Goal: Communication & Community: Answer question/provide support

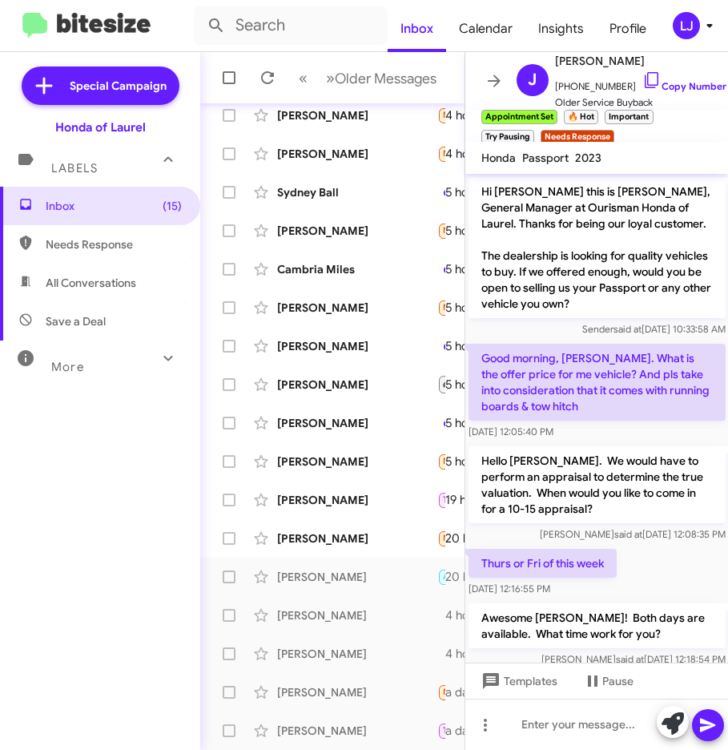
scroll to position [80, 0]
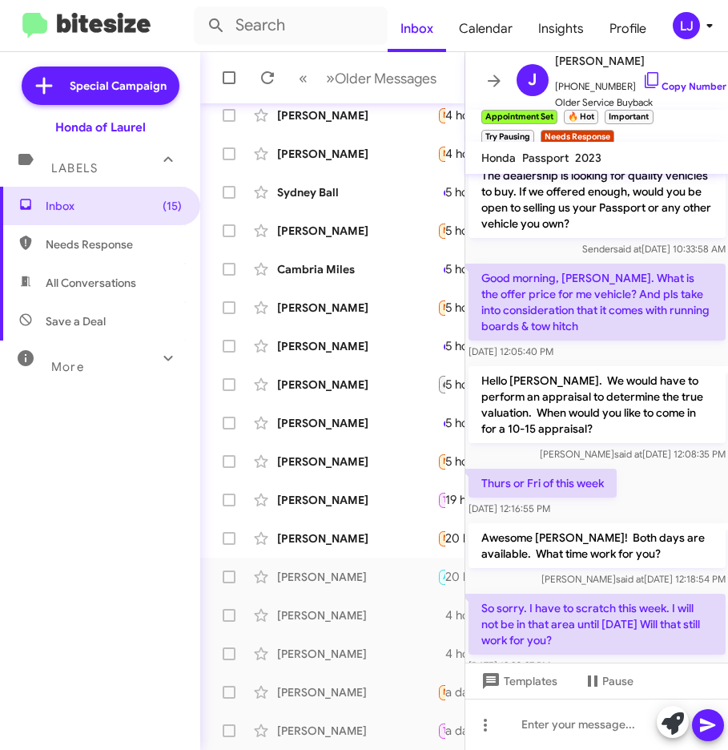
click at [85, 501] on div "Inbox (15) Needs Response All Conversations Save a Deal More Important 🔥 Hot Ap…" at bounding box center [100, 412] width 200 height 450
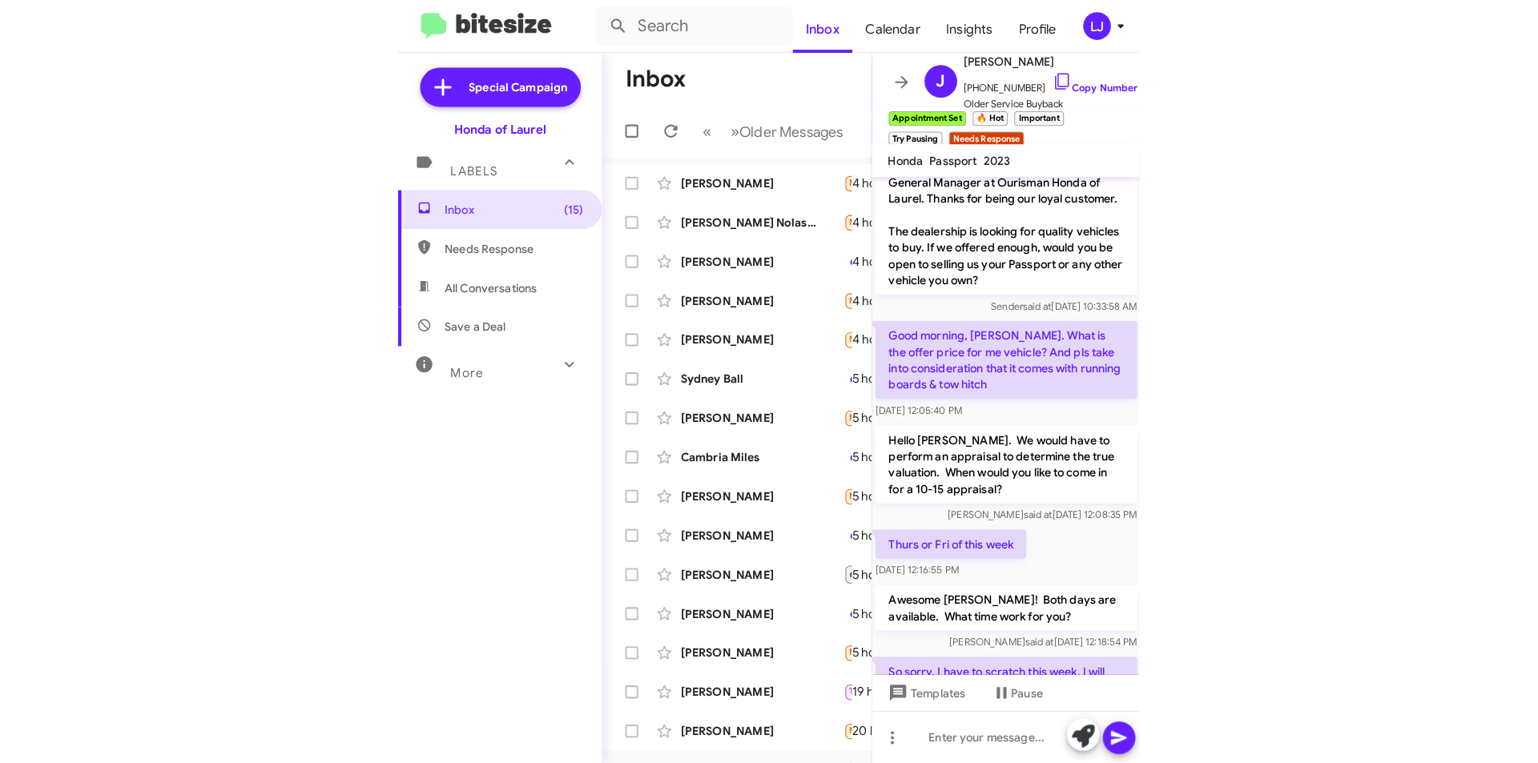
scroll to position [0, 0]
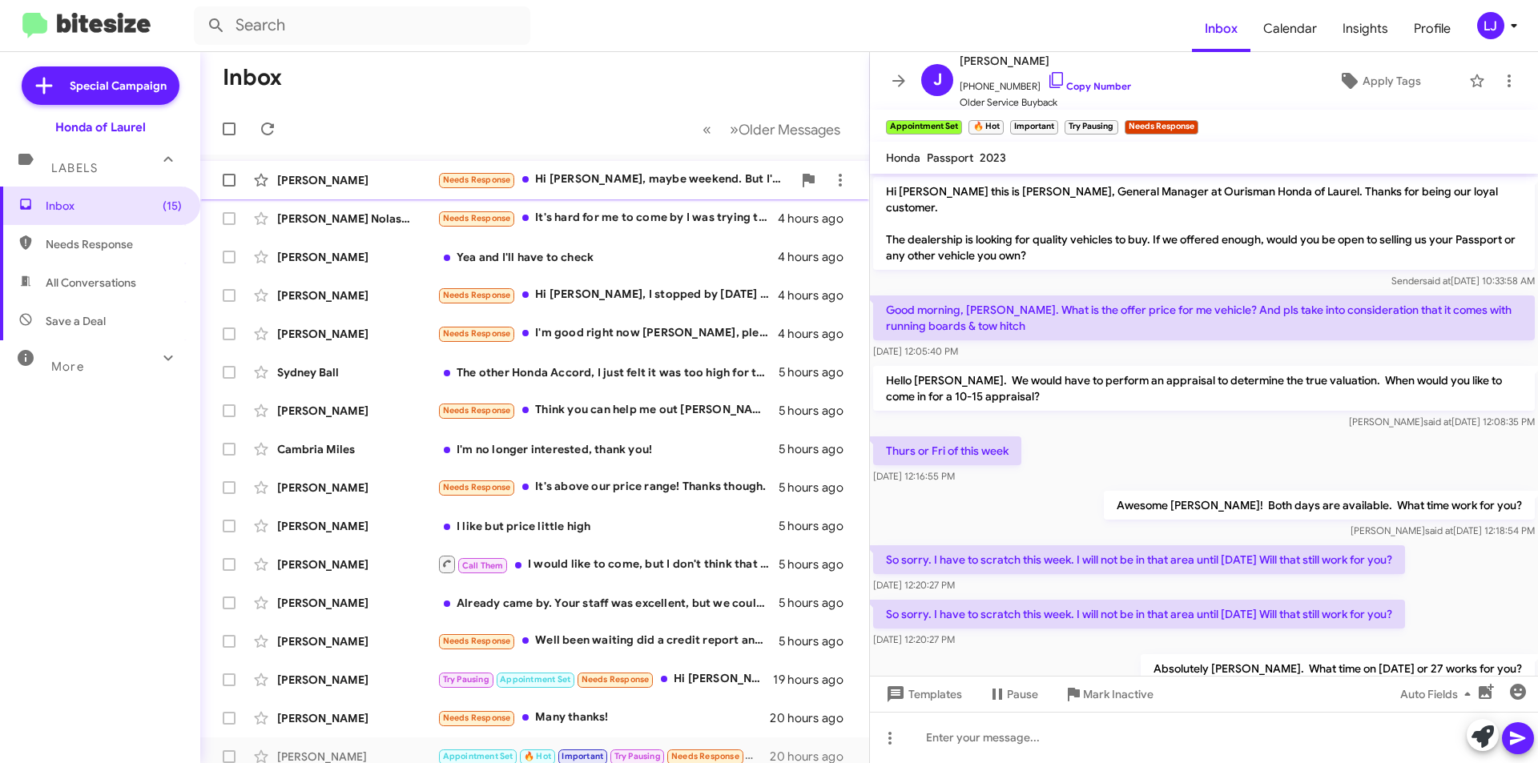
click at [574, 174] on div "Needs Response Hi Adam, maybe weekend. But I'd like to see the out of the door …" at bounding box center [614, 180] width 355 height 18
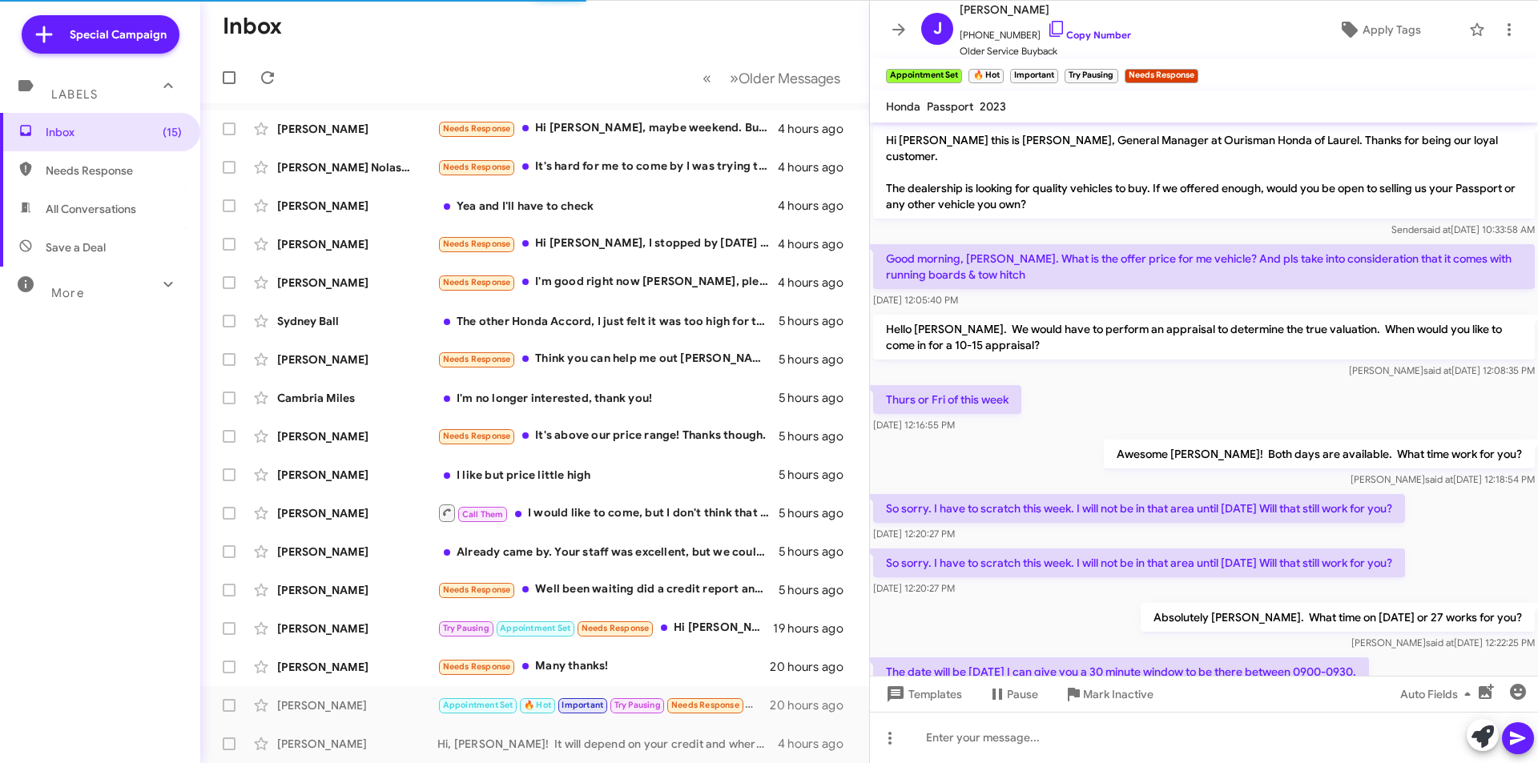
scroll to position [1121, 0]
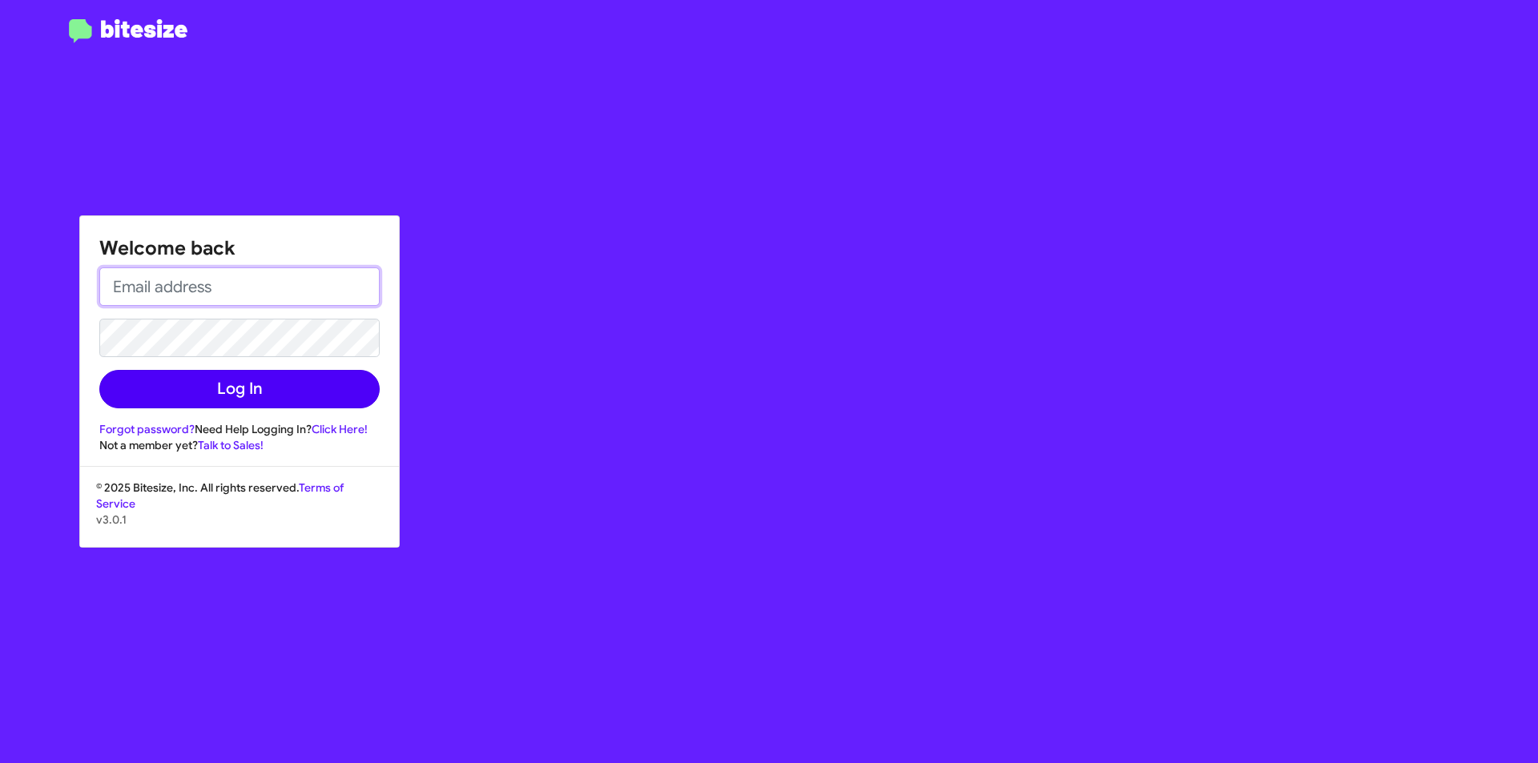
type input "ljoseph@ourismancars.com"
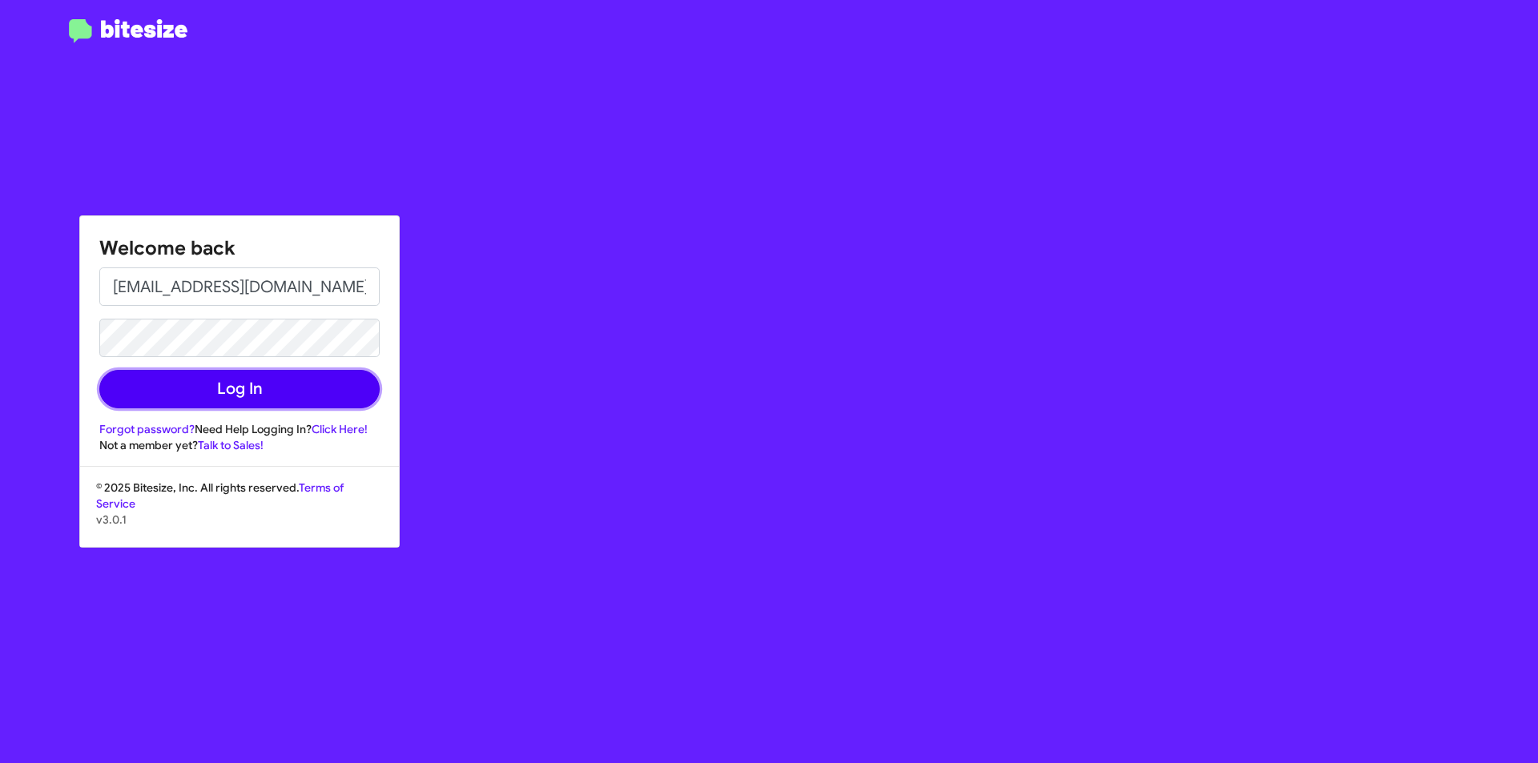
click at [185, 381] on button "Log In" at bounding box center [239, 389] width 280 height 38
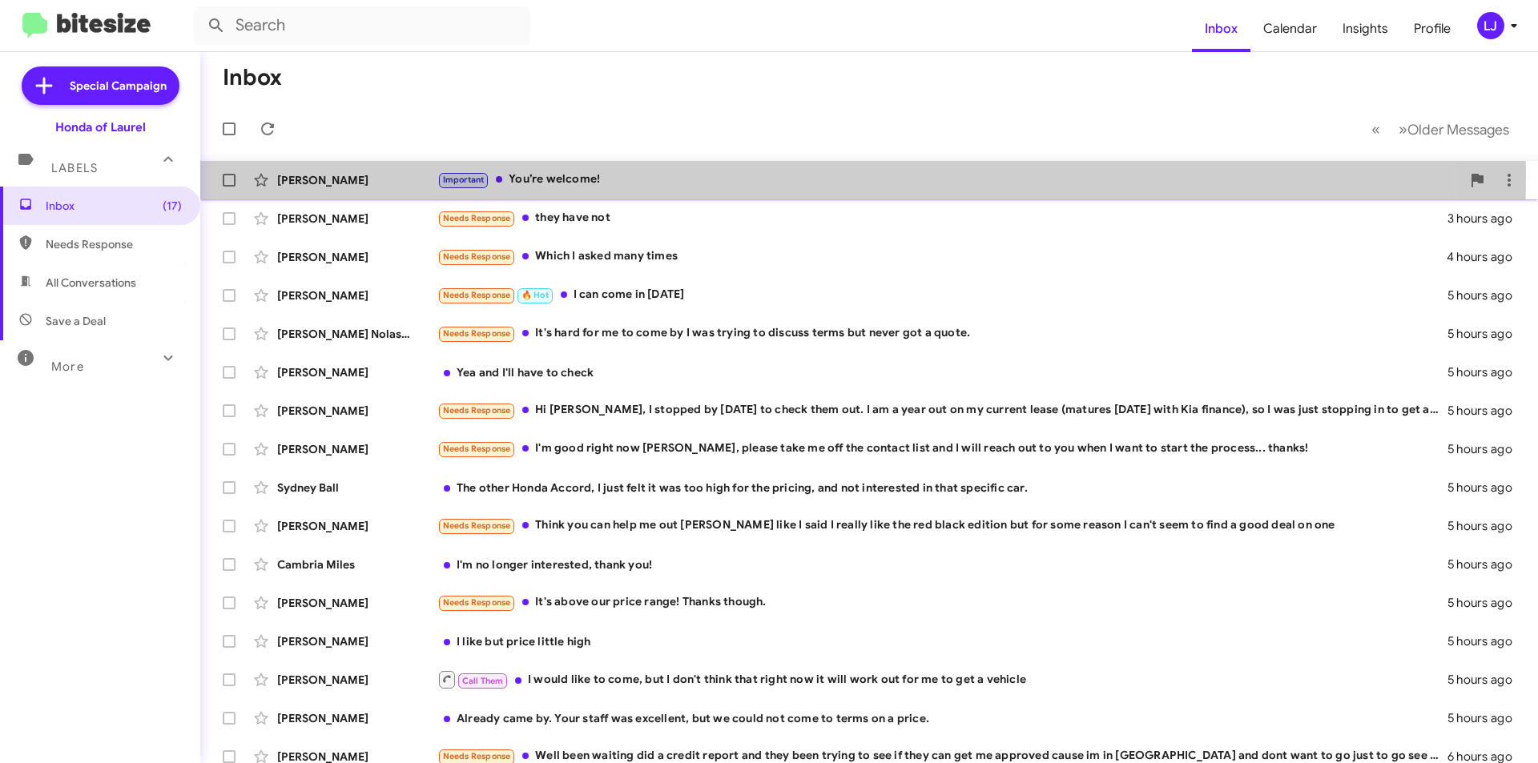
click at [576, 175] on div "Important You’re welcome!" at bounding box center [949, 180] width 1024 height 18
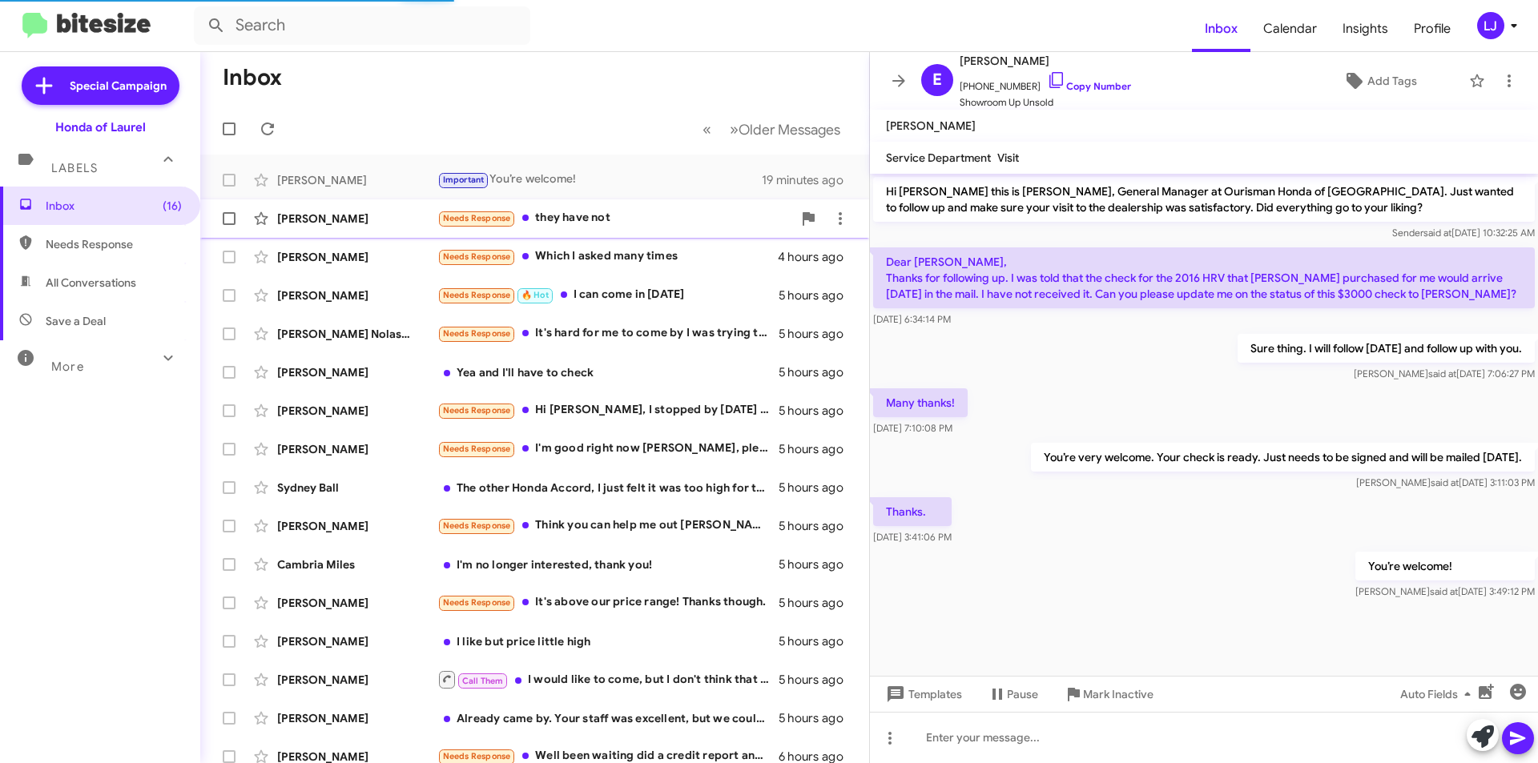
click at [565, 214] on div "Needs Response they have not" at bounding box center [614, 218] width 355 height 18
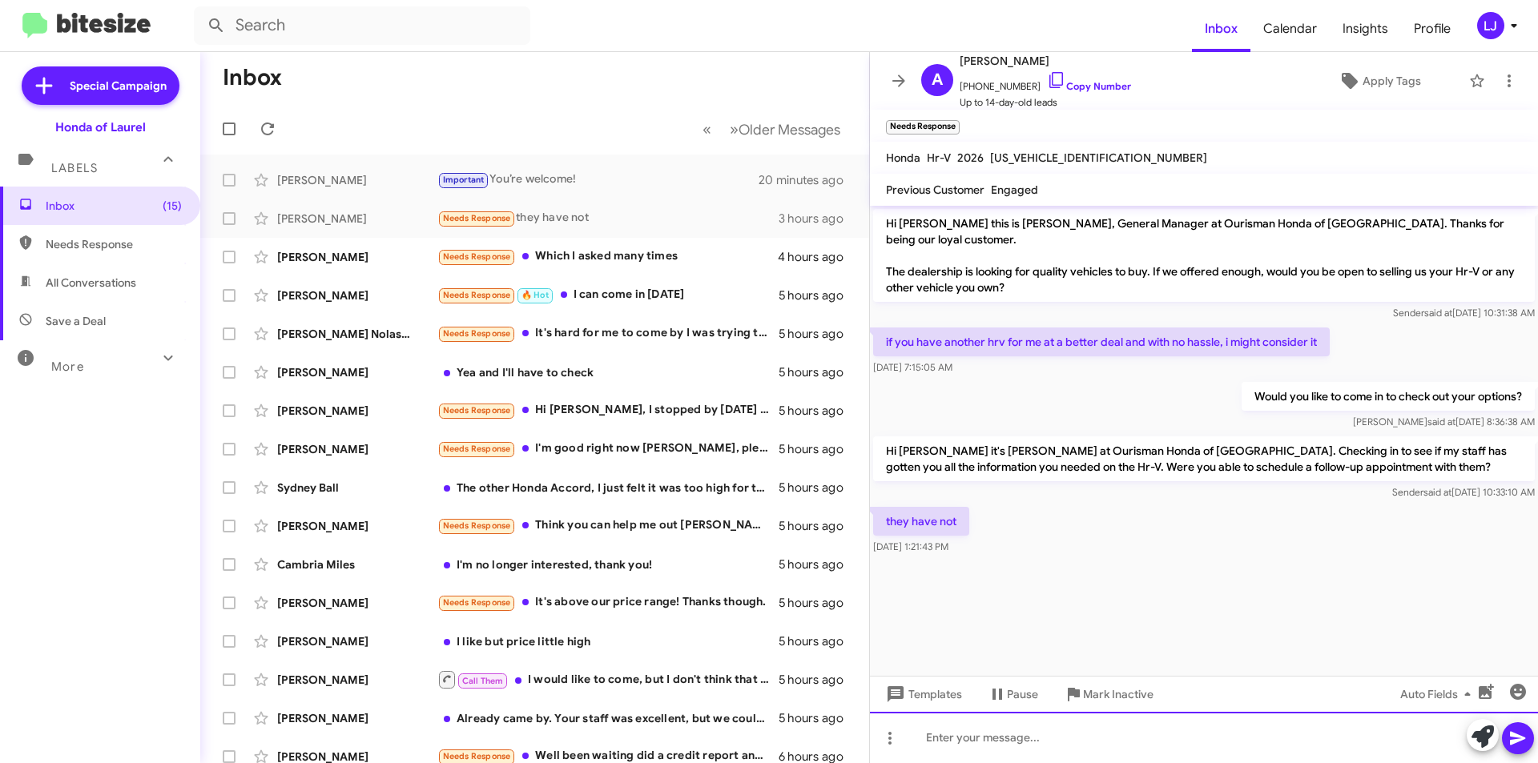
click at [949, 734] on div at bounding box center [1204, 737] width 668 height 51
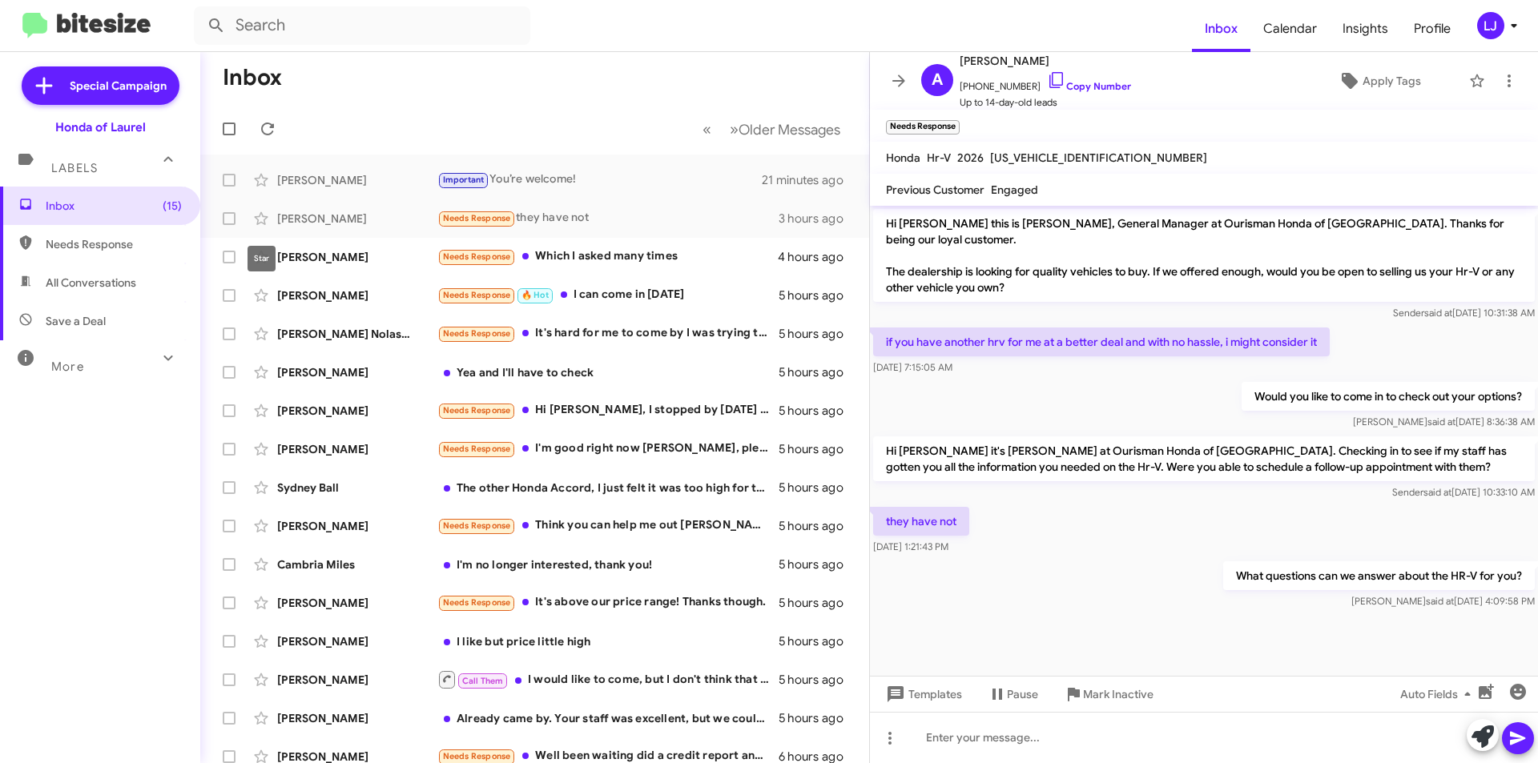
click at [283, 252] on mat-tooltip-component "Star" at bounding box center [261, 259] width 50 height 48
click at [601, 254] on div "Needs Response Which I asked many times" at bounding box center [614, 256] width 355 height 18
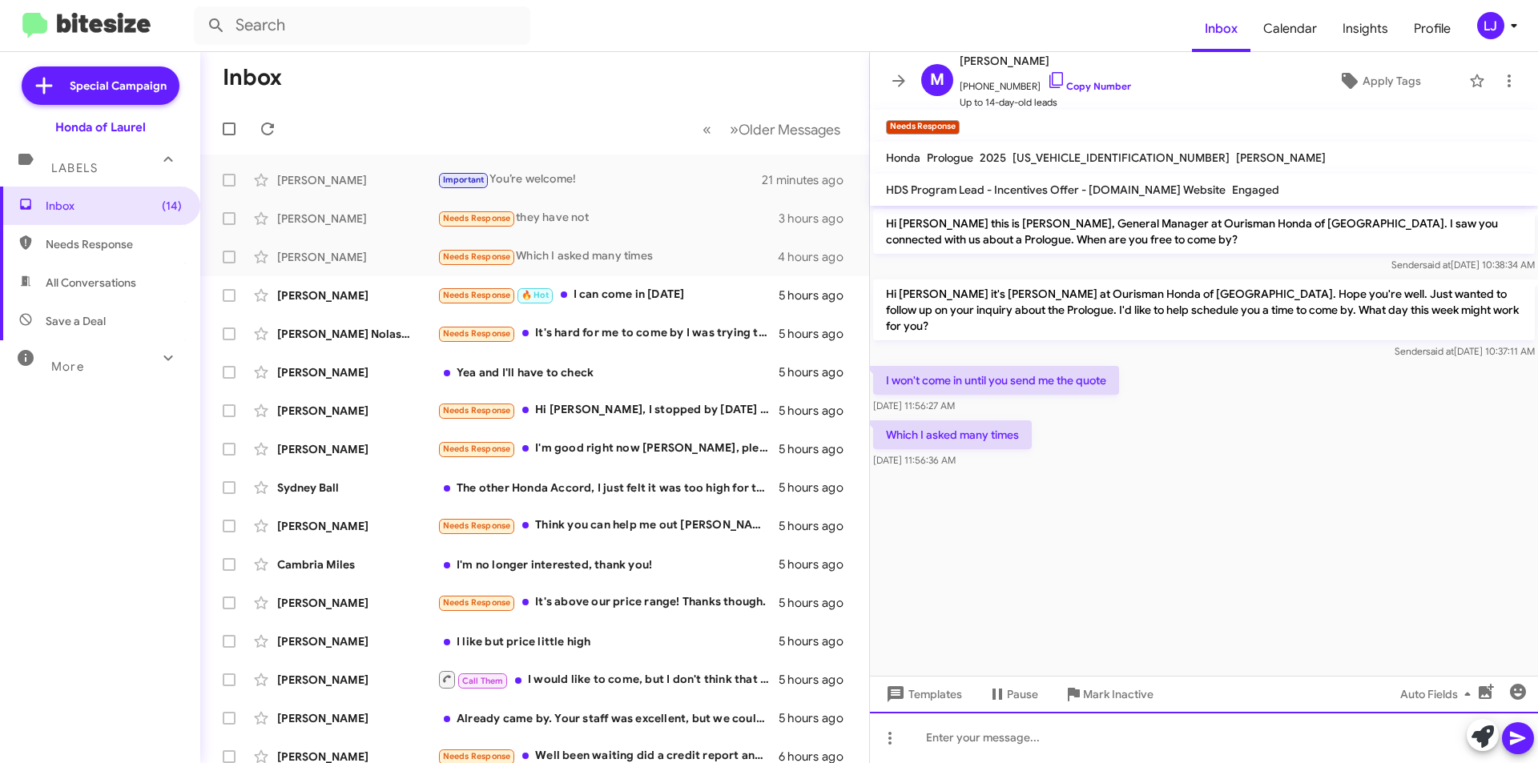
click at [927, 741] on div at bounding box center [1204, 737] width 668 height 51
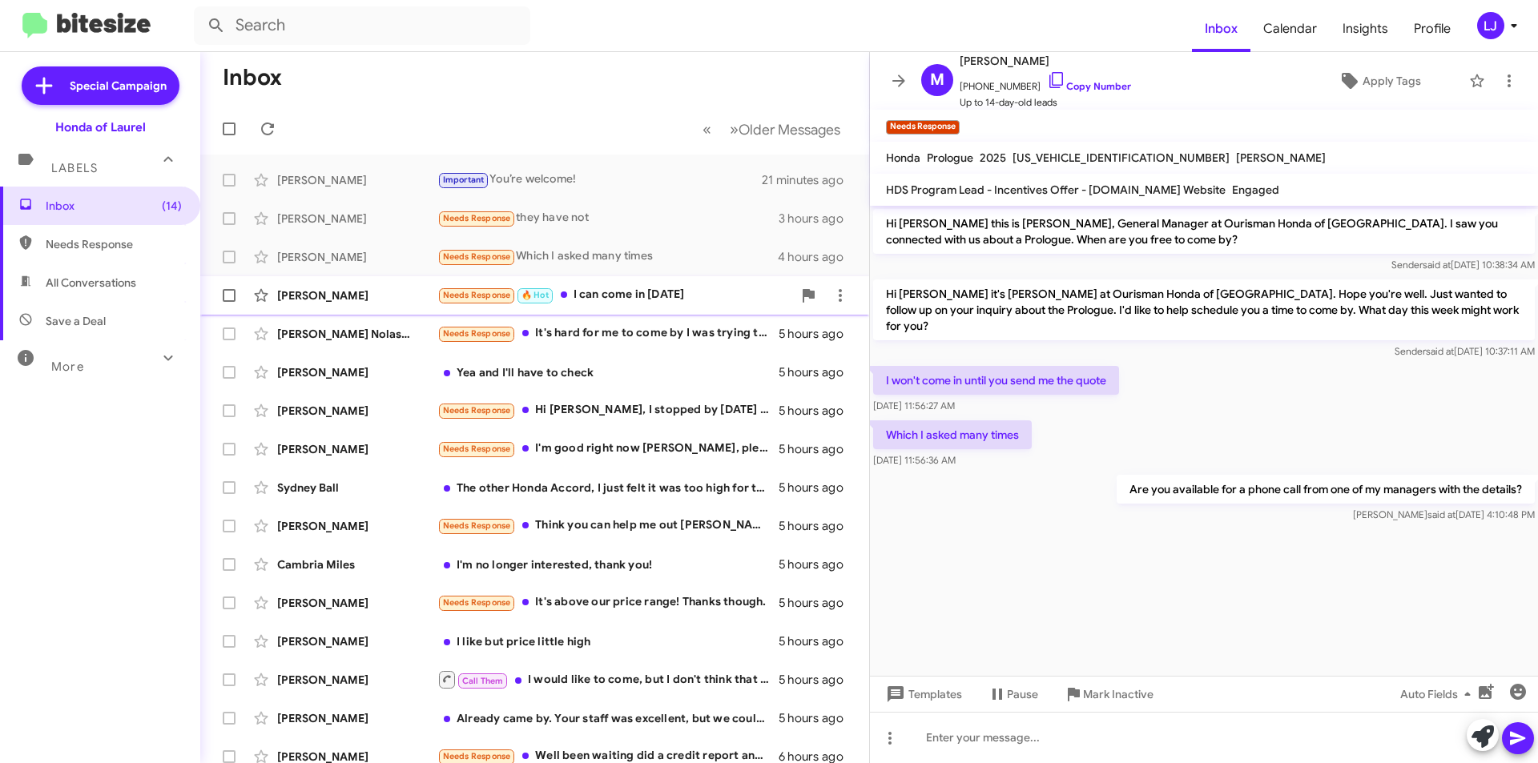
click at [597, 289] on div "Needs Response 🔥 Hot I can come in today" at bounding box center [614, 295] width 355 height 18
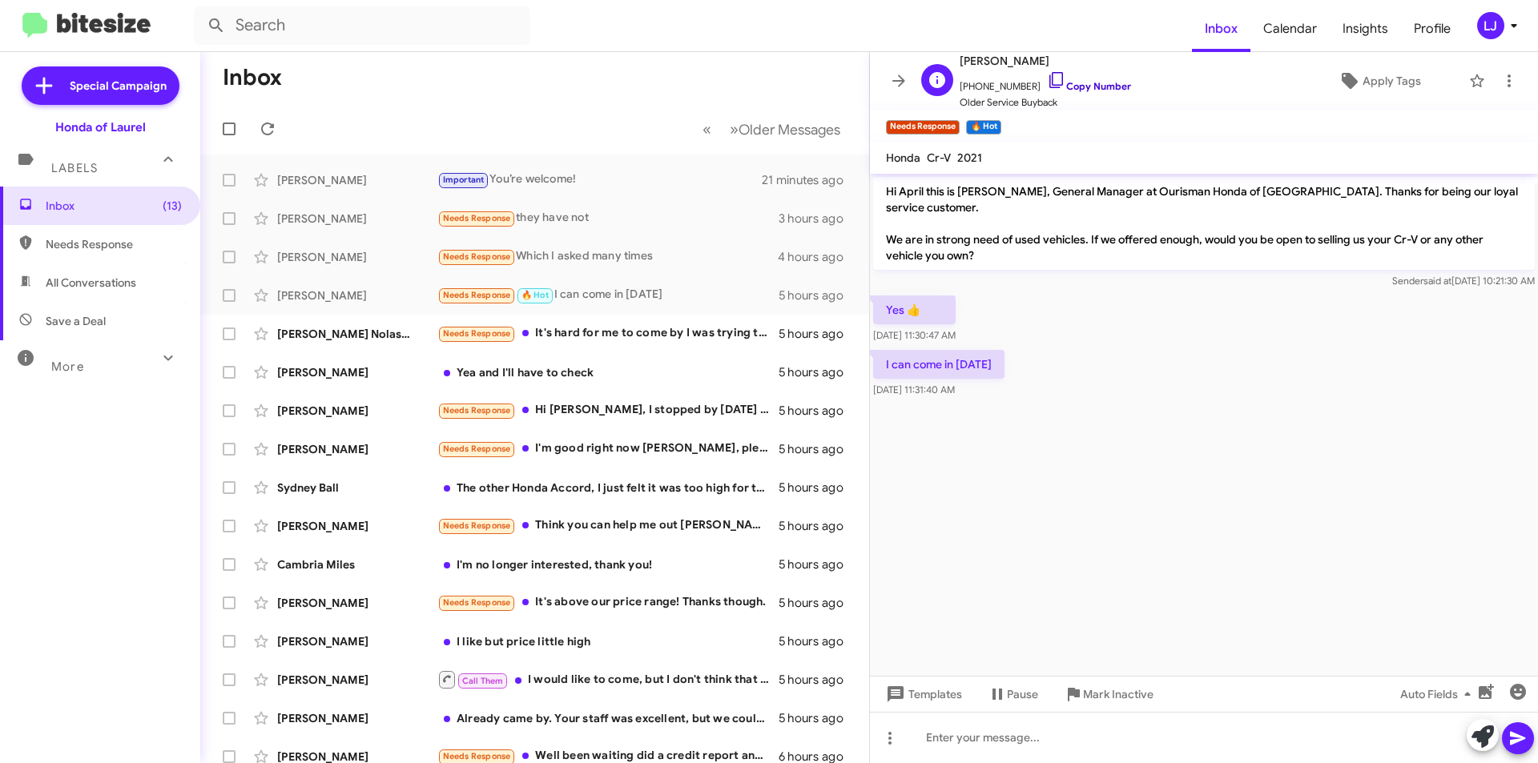
click at [1075, 86] on link "Copy Number" at bounding box center [1089, 86] width 84 height 12
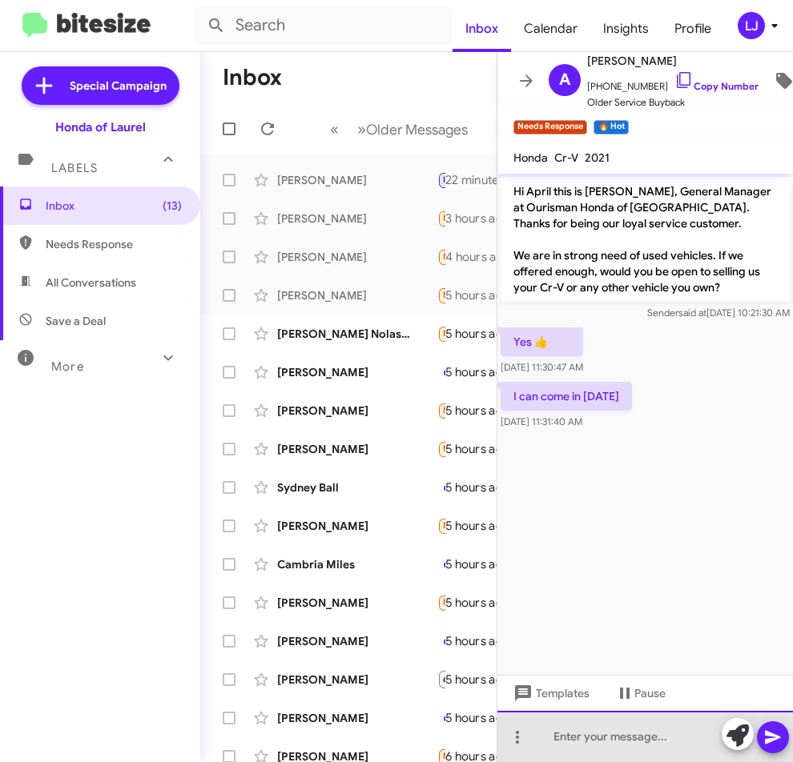
click at [573, 737] on div at bounding box center [645, 736] width 296 height 51
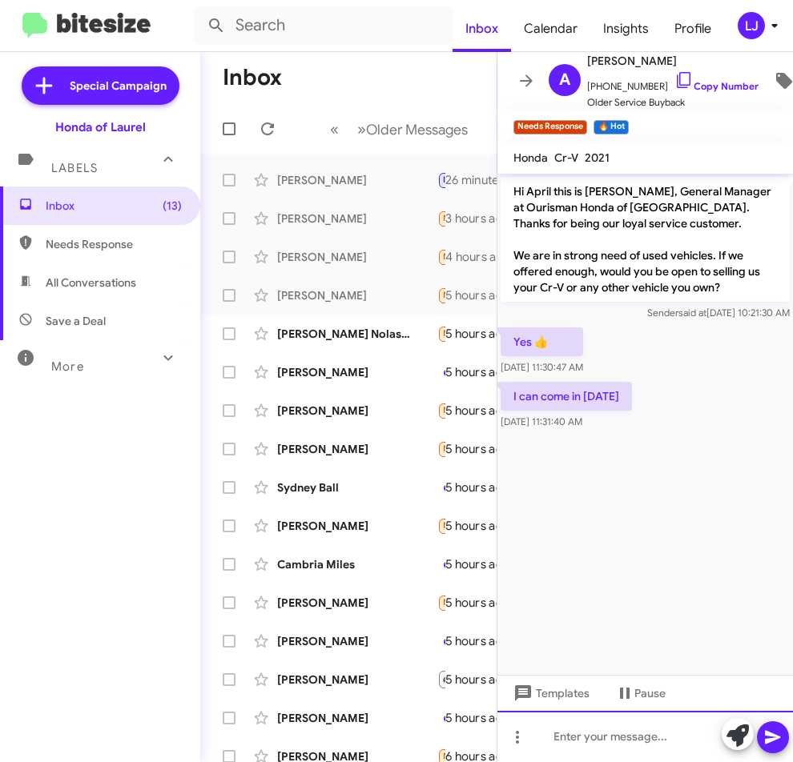
click at [582, 739] on div at bounding box center [645, 736] width 296 height 51
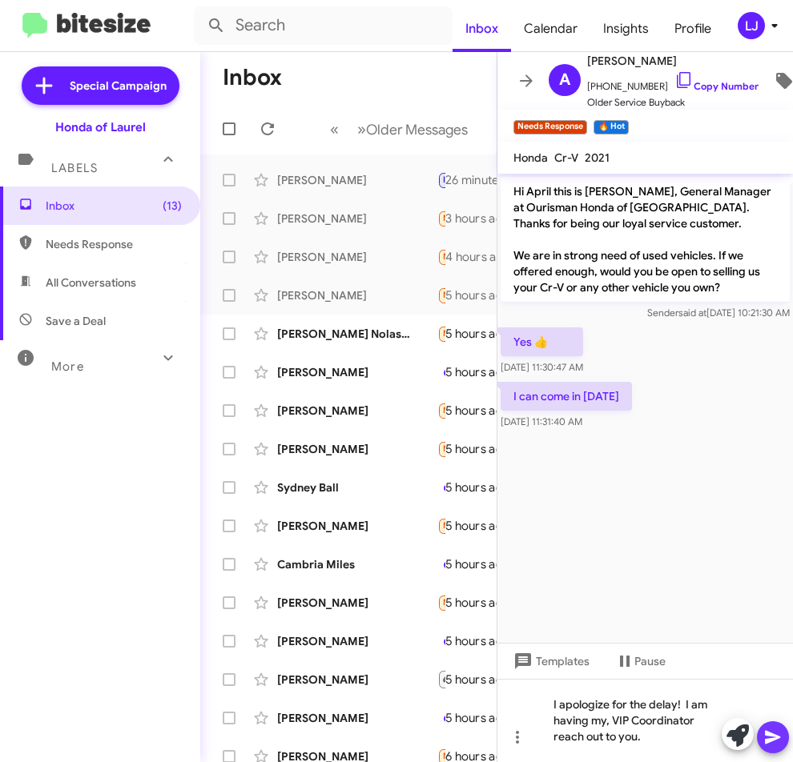
click at [775, 736] on icon at bounding box center [772, 738] width 15 height 14
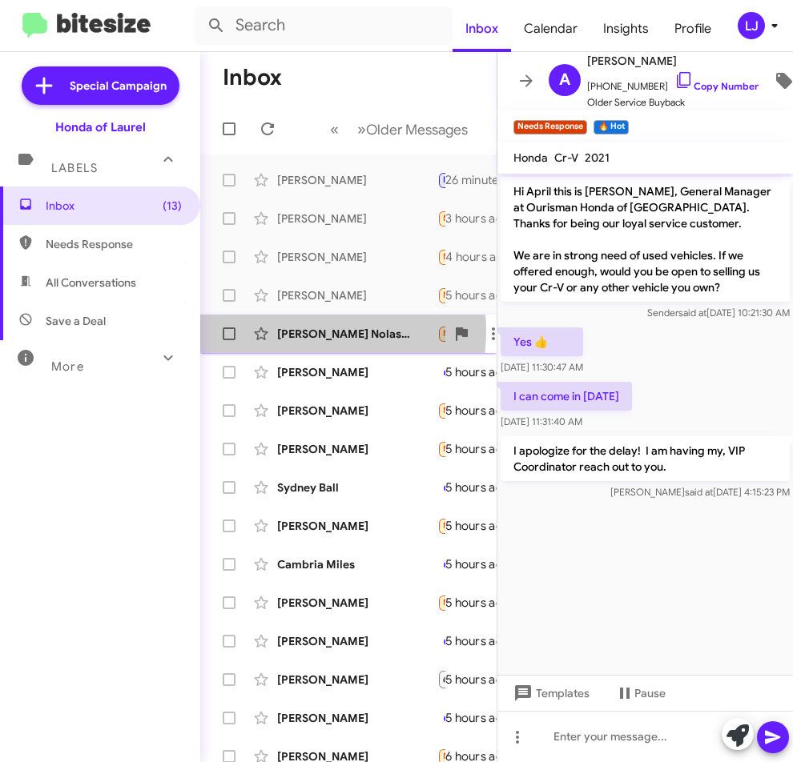
click at [323, 331] on div "James Nolastname121203014" at bounding box center [357, 334] width 160 height 16
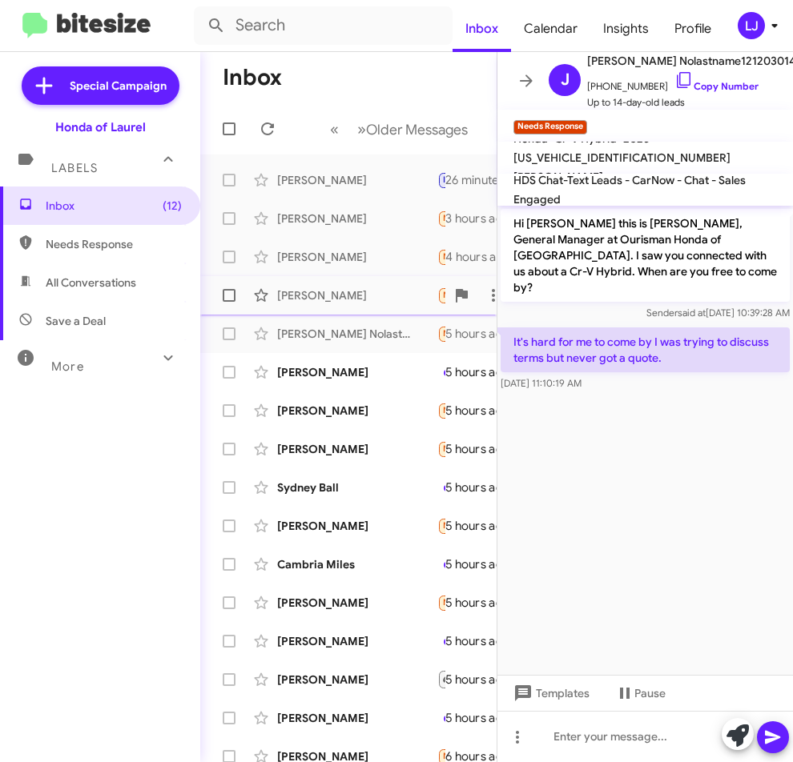
click at [316, 295] on div "[PERSON_NAME]" at bounding box center [357, 296] width 160 height 16
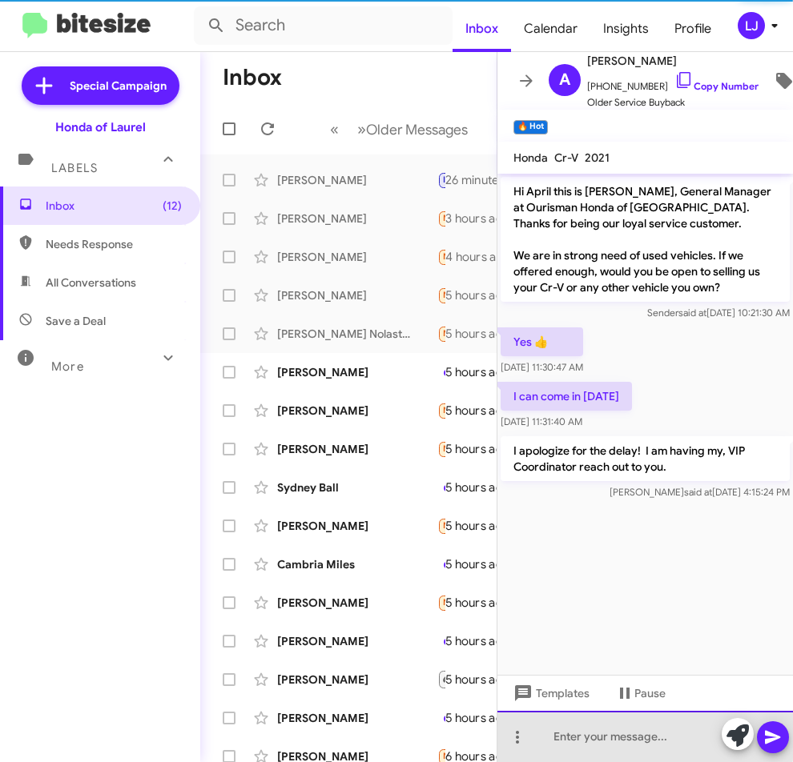
click at [605, 730] on div at bounding box center [645, 736] width 296 height 51
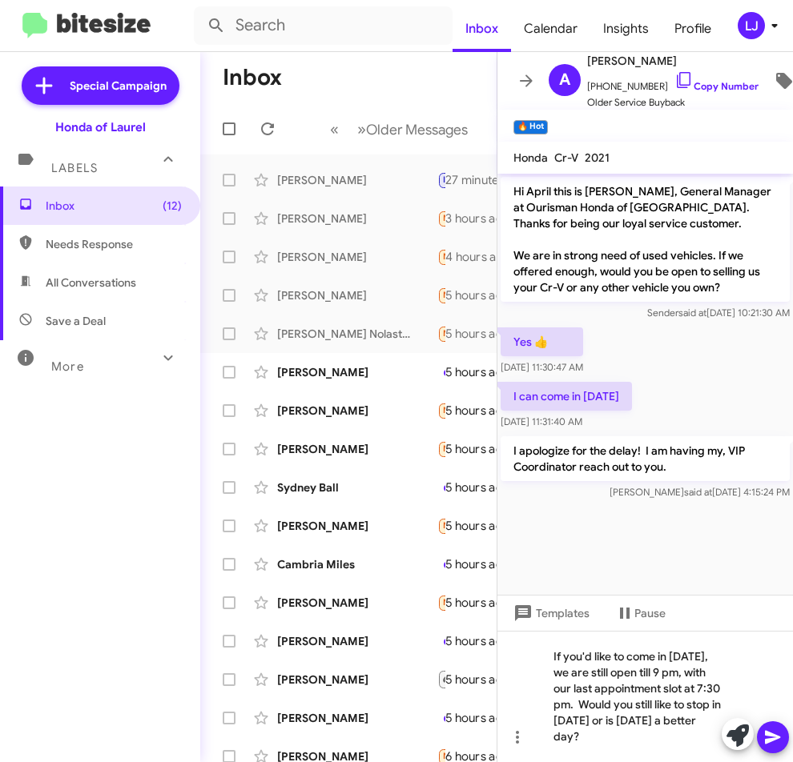
click at [768, 739] on icon at bounding box center [772, 738] width 15 height 14
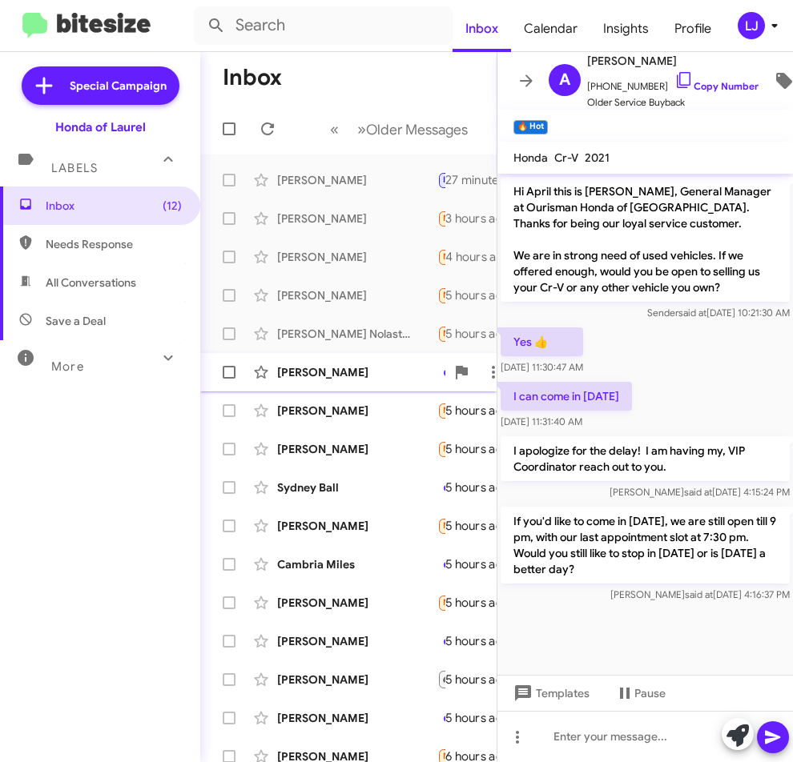
click at [348, 372] on div "[PERSON_NAME]" at bounding box center [357, 372] width 160 height 16
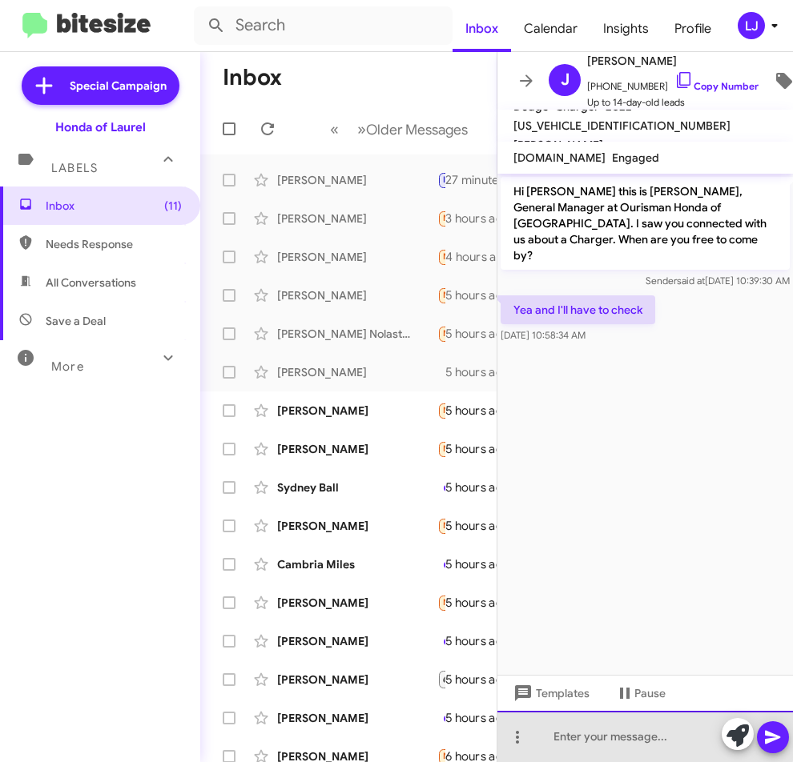
click at [579, 735] on div at bounding box center [645, 736] width 296 height 51
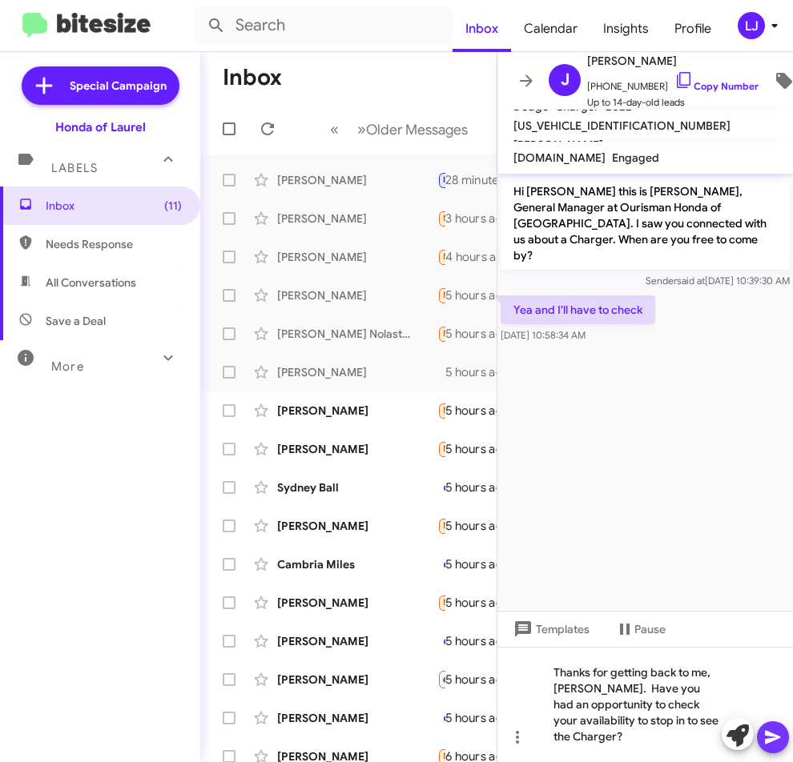
click at [763, 729] on icon at bounding box center [772, 737] width 19 height 19
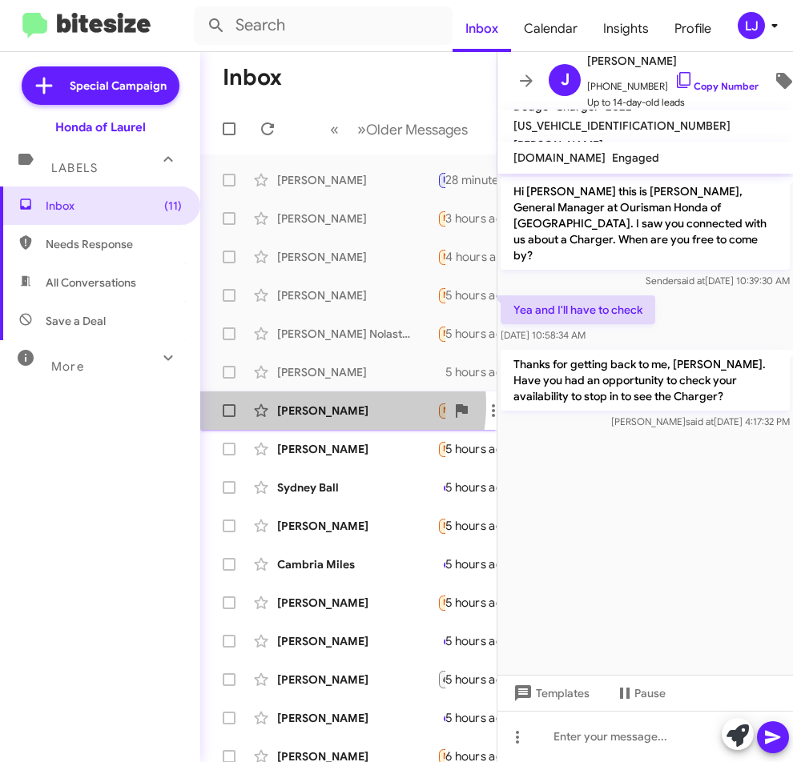
click at [322, 405] on div "[PERSON_NAME]" at bounding box center [357, 411] width 160 height 16
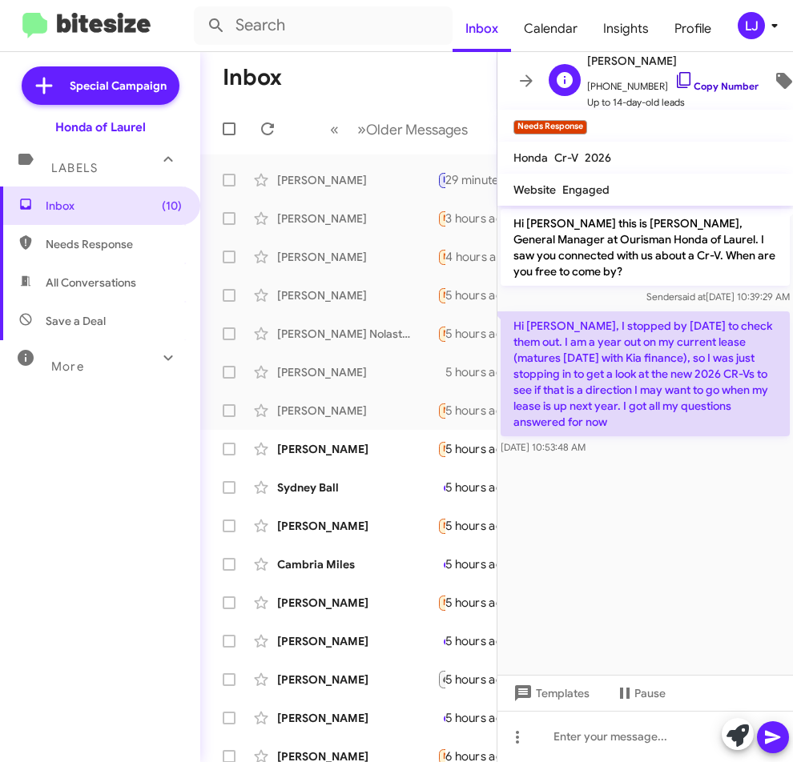
click at [725, 80] on link "Copy Number" at bounding box center [716, 86] width 84 height 12
click at [564, 737] on div at bounding box center [645, 736] width 296 height 51
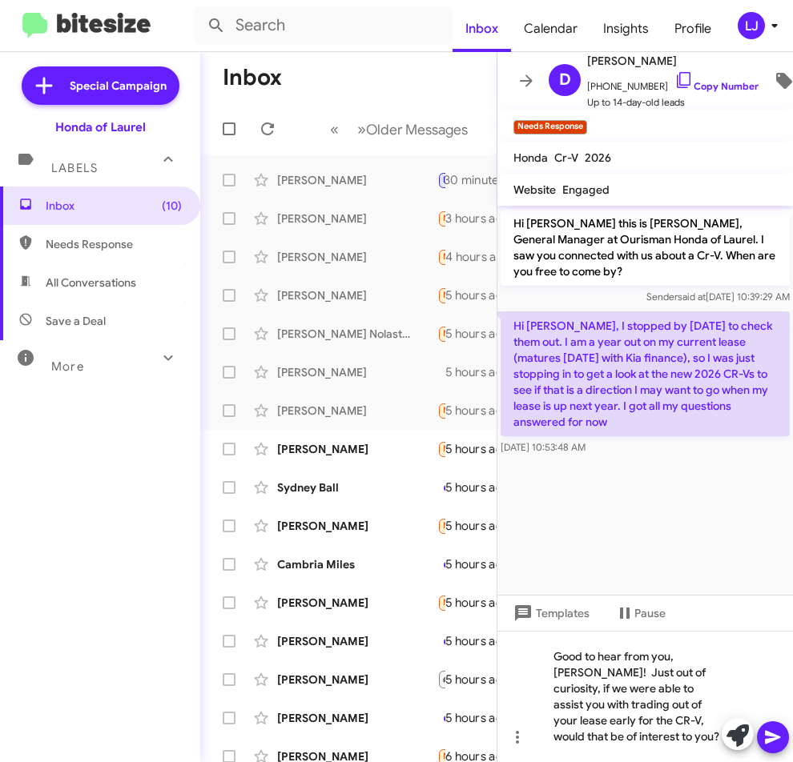
click at [778, 740] on icon at bounding box center [772, 737] width 19 height 19
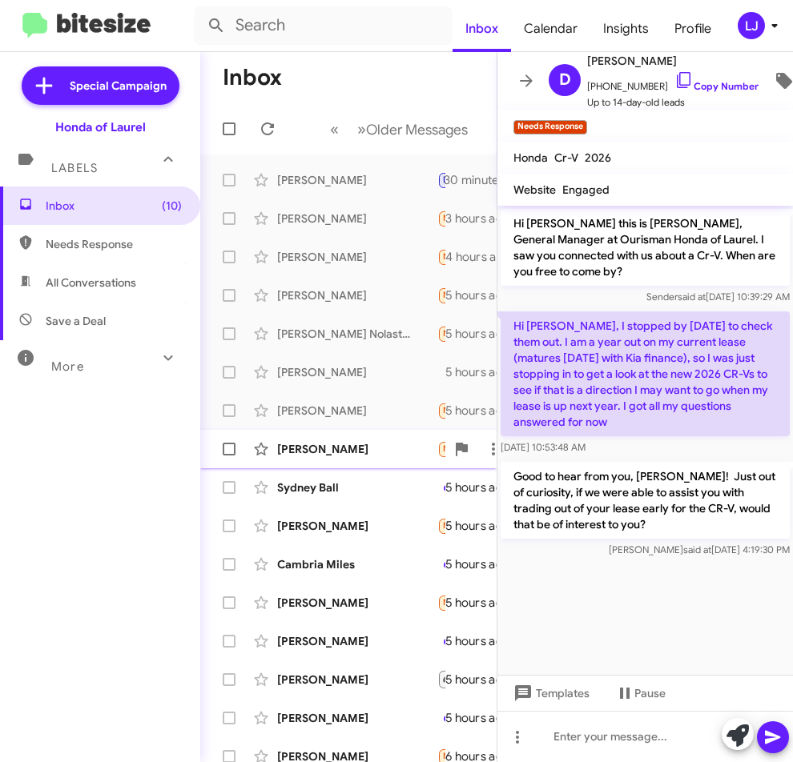
click at [347, 446] on div "James Mcallister" at bounding box center [357, 449] width 160 height 16
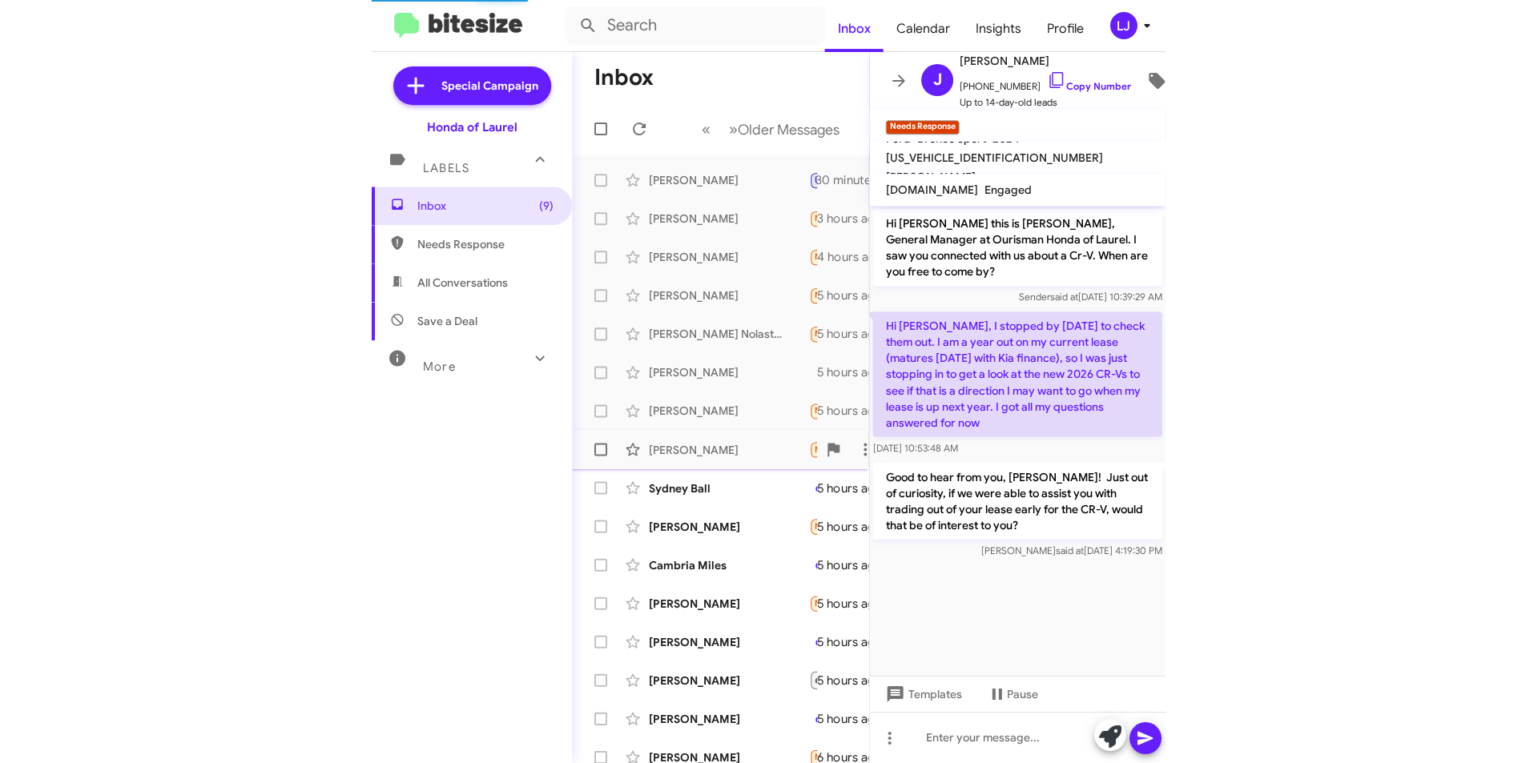
scroll to position [117, 0]
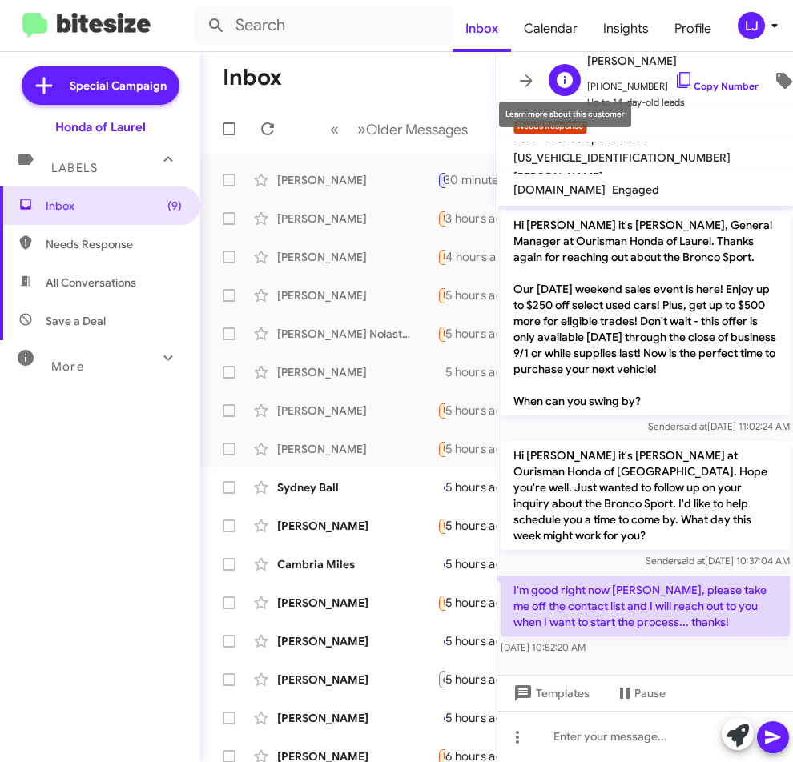
click at [569, 78] on icon at bounding box center [565, 80] width 16 height 16
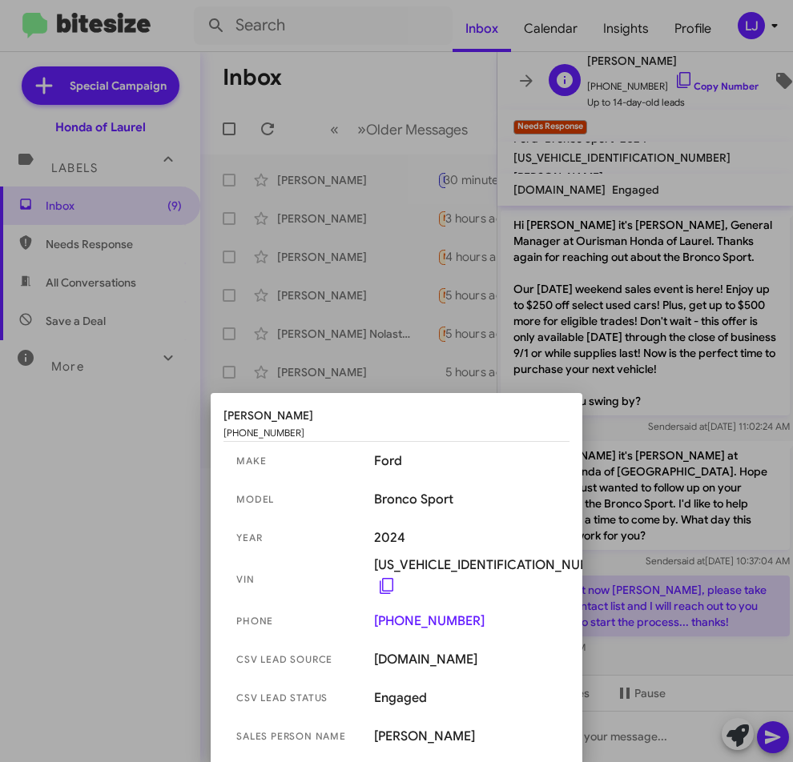
click at [569, 78] on div at bounding box center [396, 381] width 793 height 762
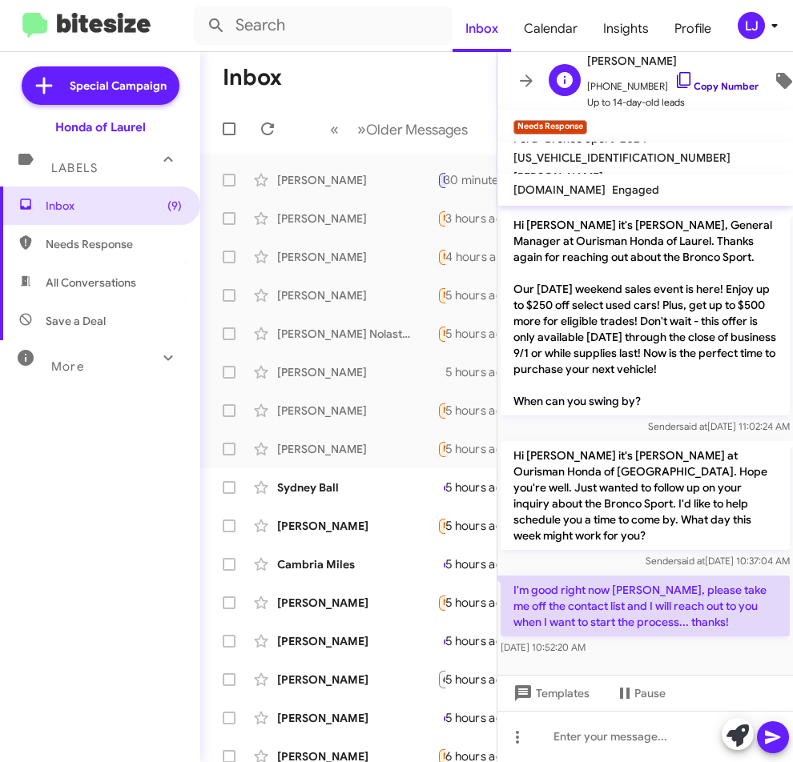
click at [733, 80] on link "Copy Number" at bounding box center [716, 86] width 84 height 12
click at [646, 605] on p "I'm good right now Adam, please take me off the contact list and I will reach o…" at bounding box center [645, 606] width 289 height 61
click at [646, 602] on p "I'm good right now Adam, please take me off the contact list and I will reach o…" at bounding box center [645, 606] width 289 height 61
copy p "I'm good right now Adam, please take me off the contact list and I will reach o…"
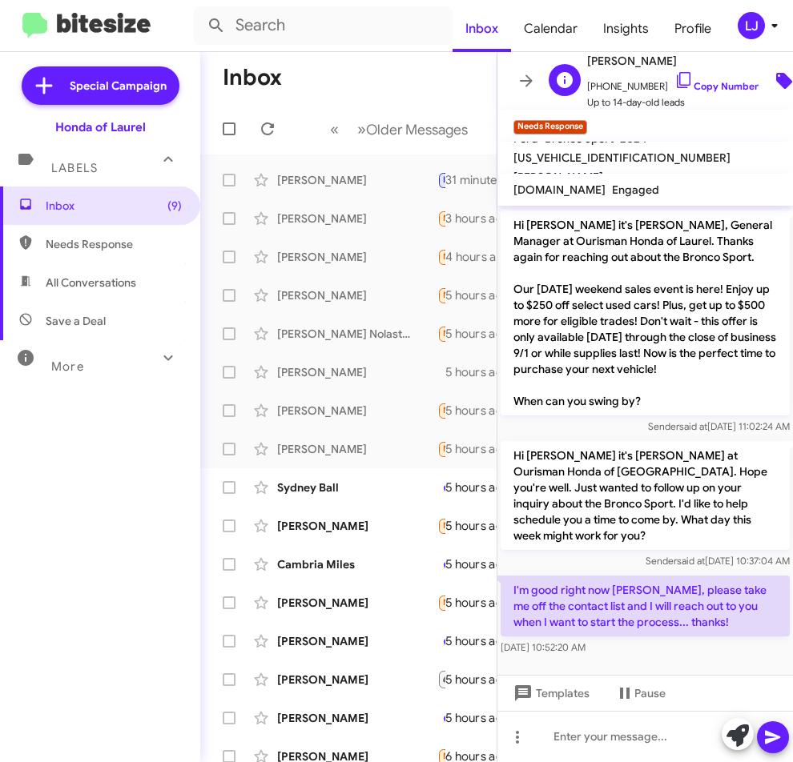
click at [774, 71] on icon at bounding box center [783, 80] width 19 height 19
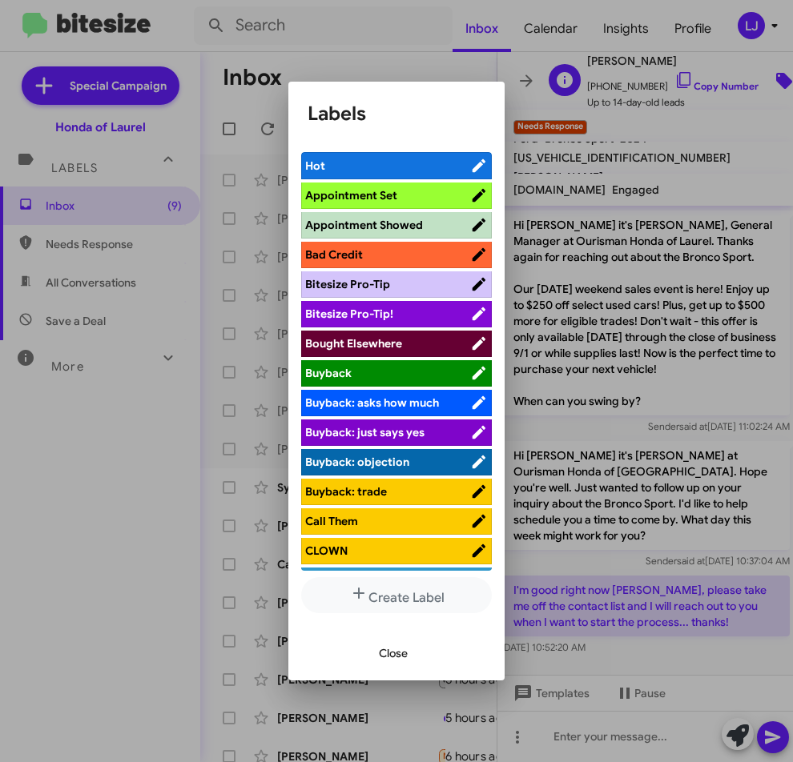
click at [765, 69] on div at bounding box center [396, 381] width 793 height 762
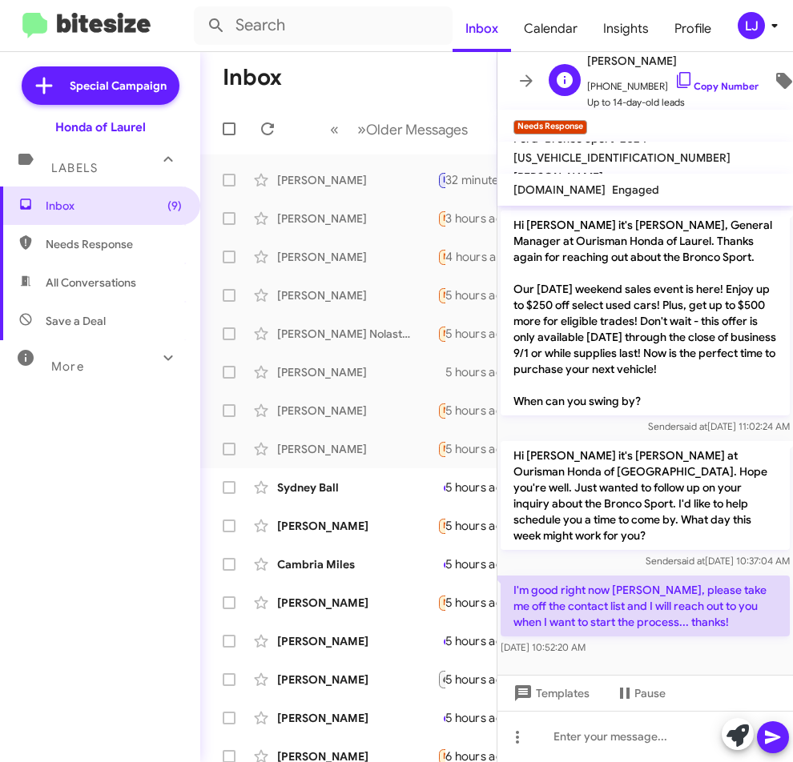
click at [618, 54] on span "James Mcallister" at bounding box center [672, 60] width 171 height 19
click at [516, 738] on icon at bounding box center [517, 737] width 3 height 13
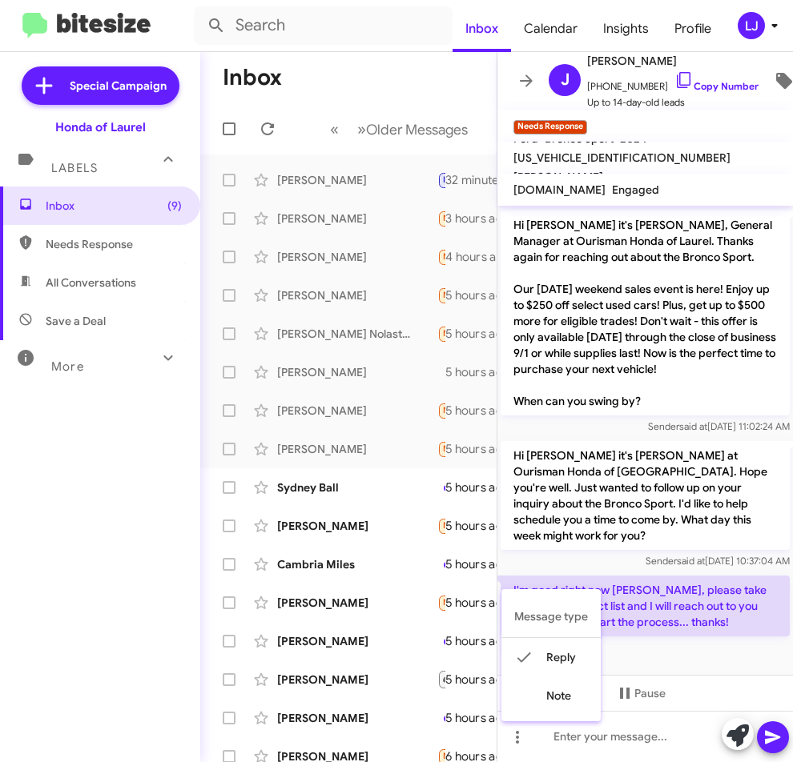
drag, startPoint x: 673, startPoint y: 324, endPoint x: 668, endPoint y: 332, distance: 9.3
click at [671, 325] on div at bounding box center [396, 381] width 793 height 762
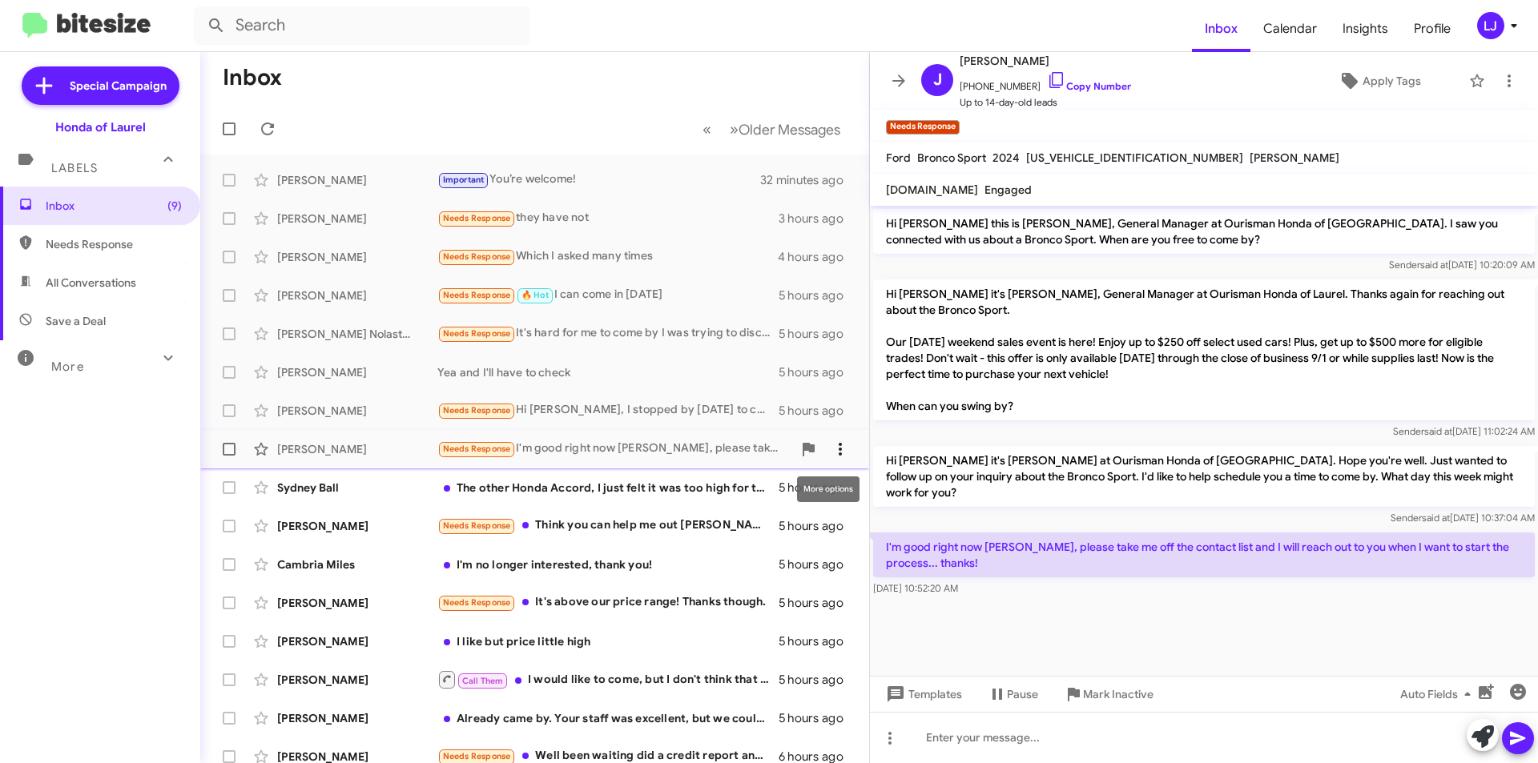
click at [831, 444] on icon at bounding box center [840, 449] width 19 height 19
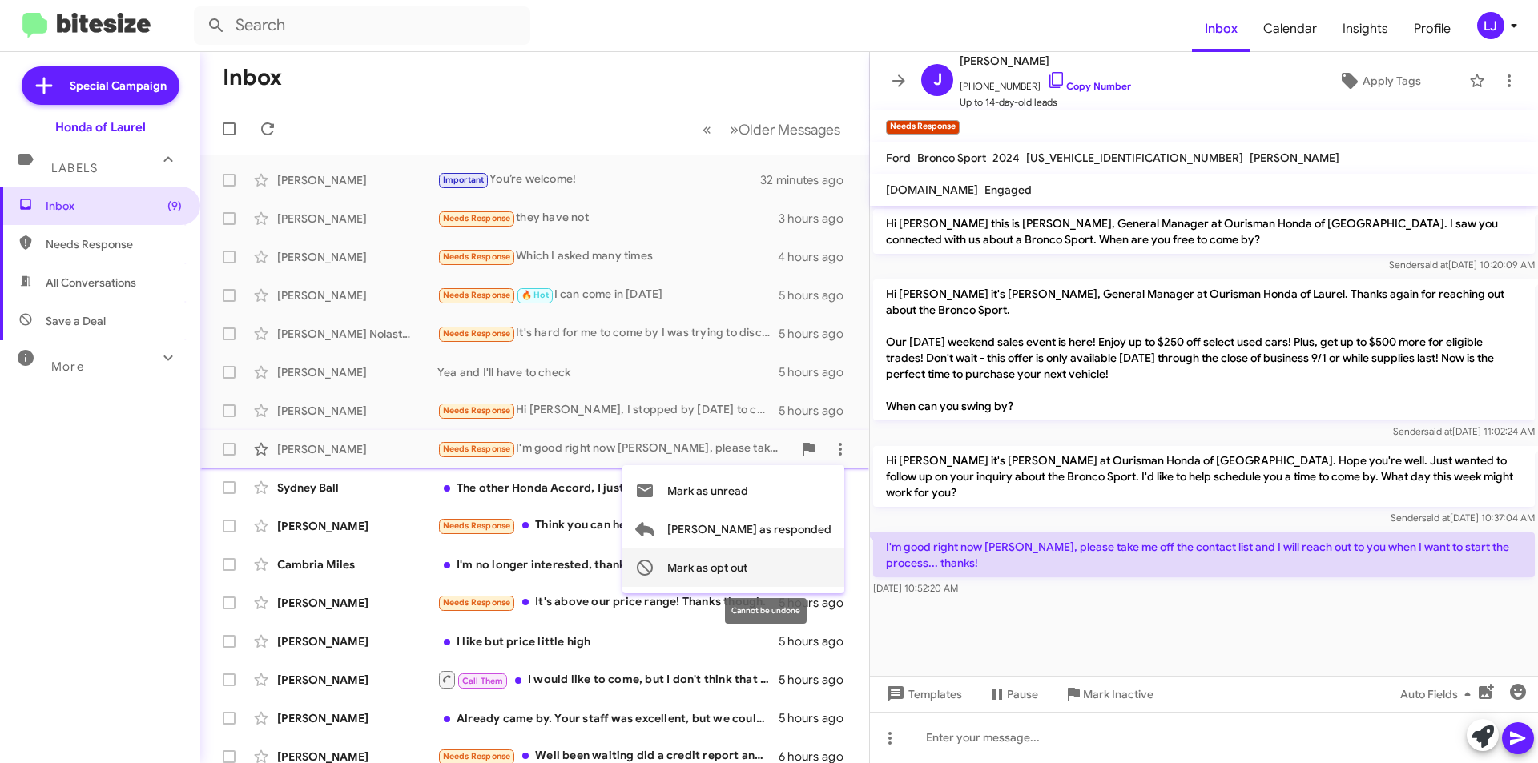
click at [747, 565] on span "Mark as opt out" at bounding box center [707, 568] width 80 height 38
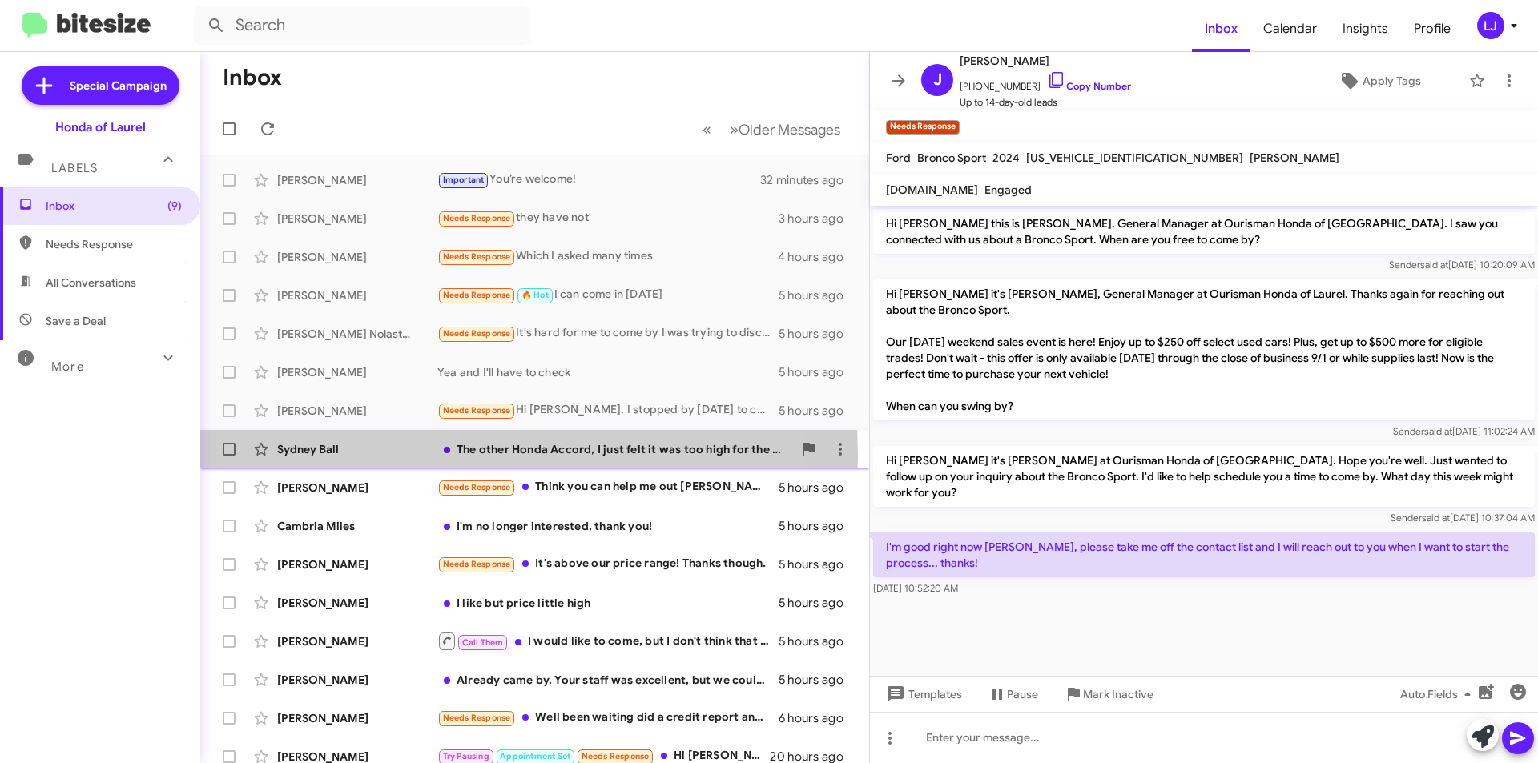
click at [323, 456] on div "Sydney Ball" at bounding box center [357, 449] width 160 height 16
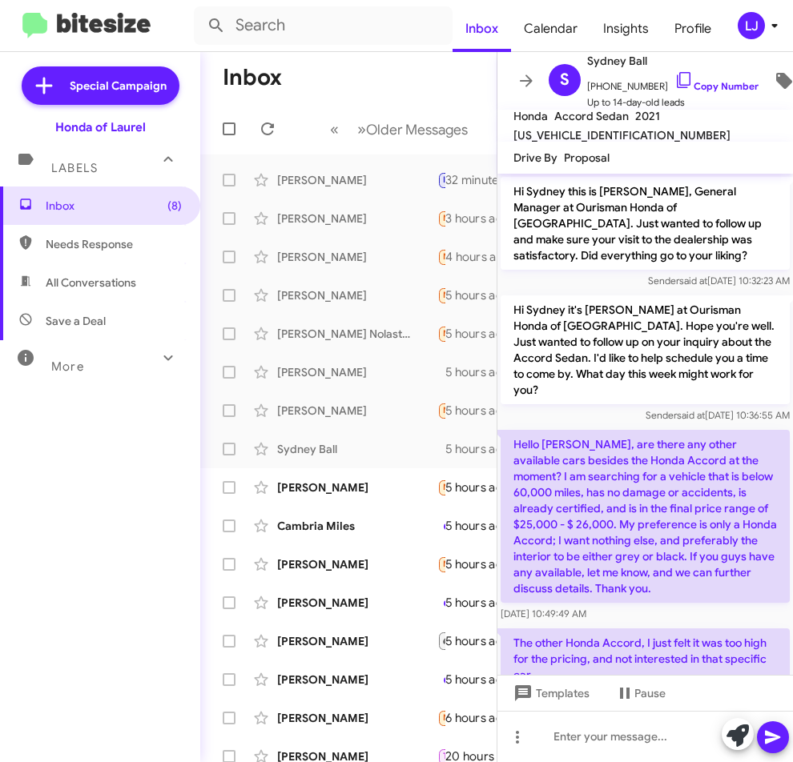
scroll to position [53, 0]
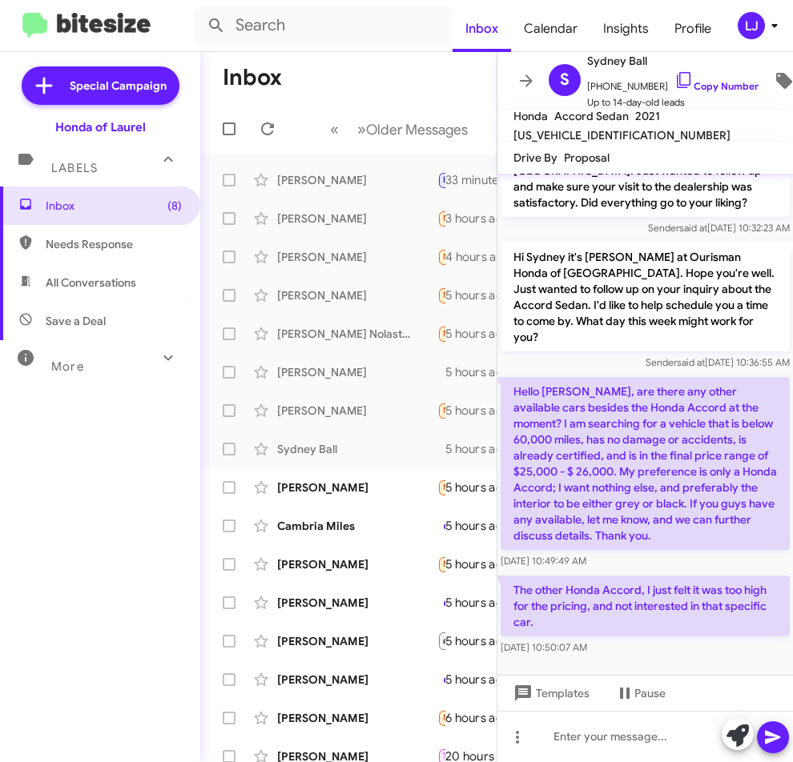
drag, startPoint x: 509, startPoint y: 397, endPoint x: 671, endPoint y: 640, distance: 292.1
click at [671, 640] on div "Hi Sydney this is Adam Mendoza, General Manager at Ourisman Honda of Laurel. Ju…" at bounding box center [645, 390] width 296 height 538
copy div "Hello Adam, are there any other available cars besides the Honda Accord at the …"
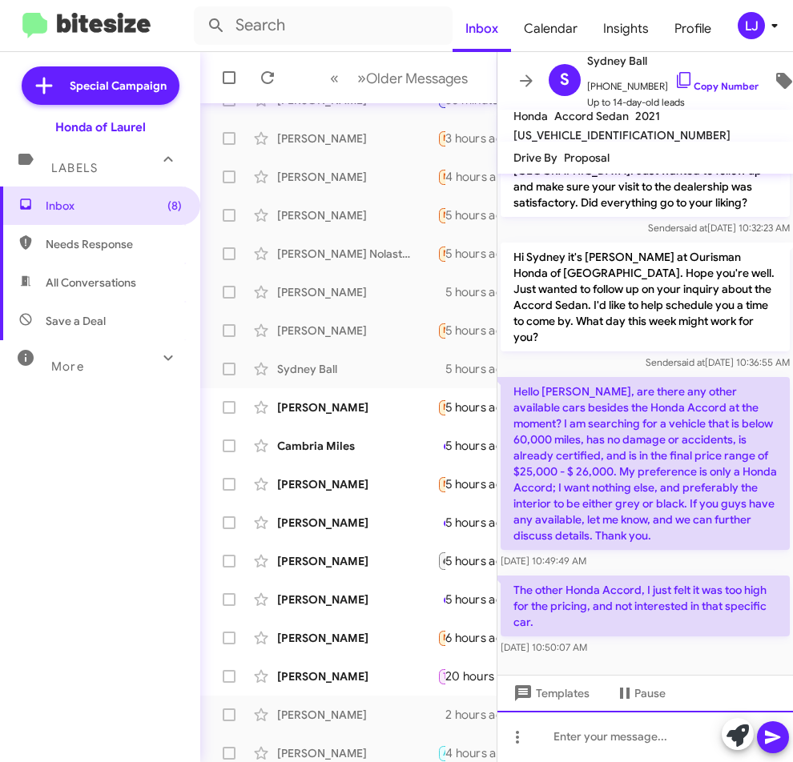
click at [569, 739] on div at bounding box center [645, 736] width 296 height 51
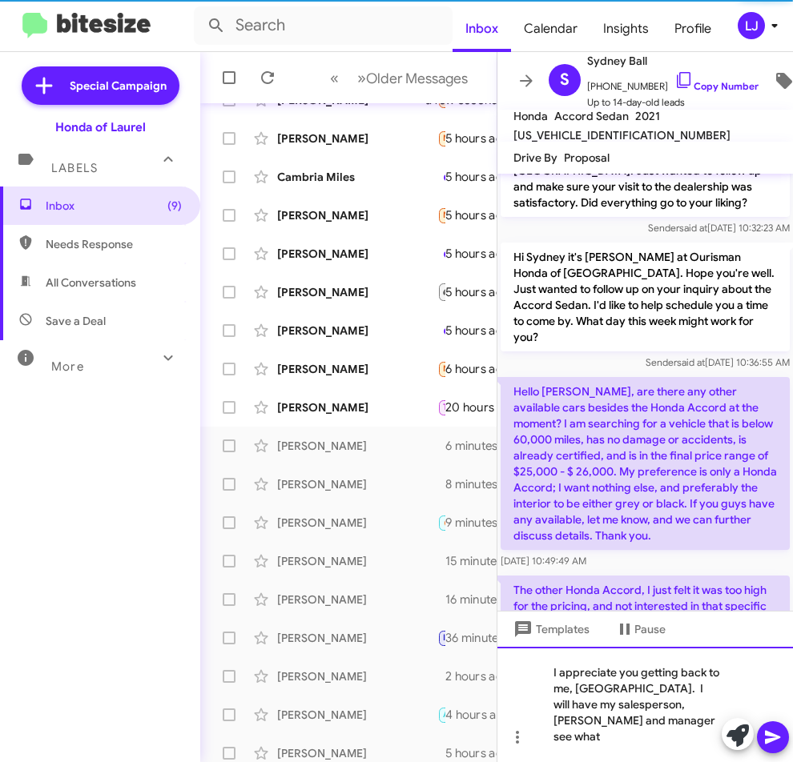
scroll to position [167, 0]
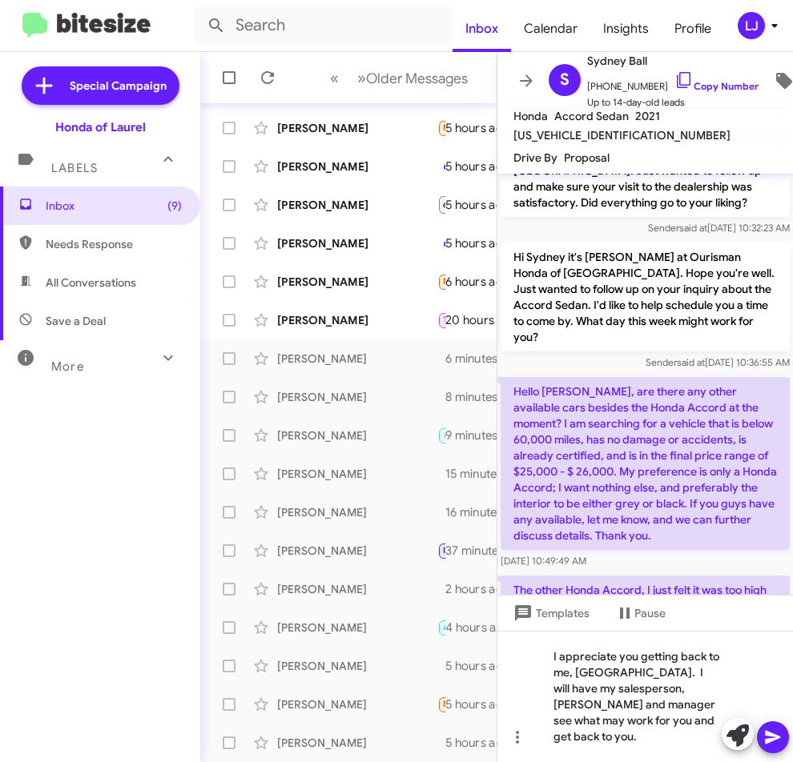
click at [766, 731] on icon at bounding box center [772, 738] width 15 height 14
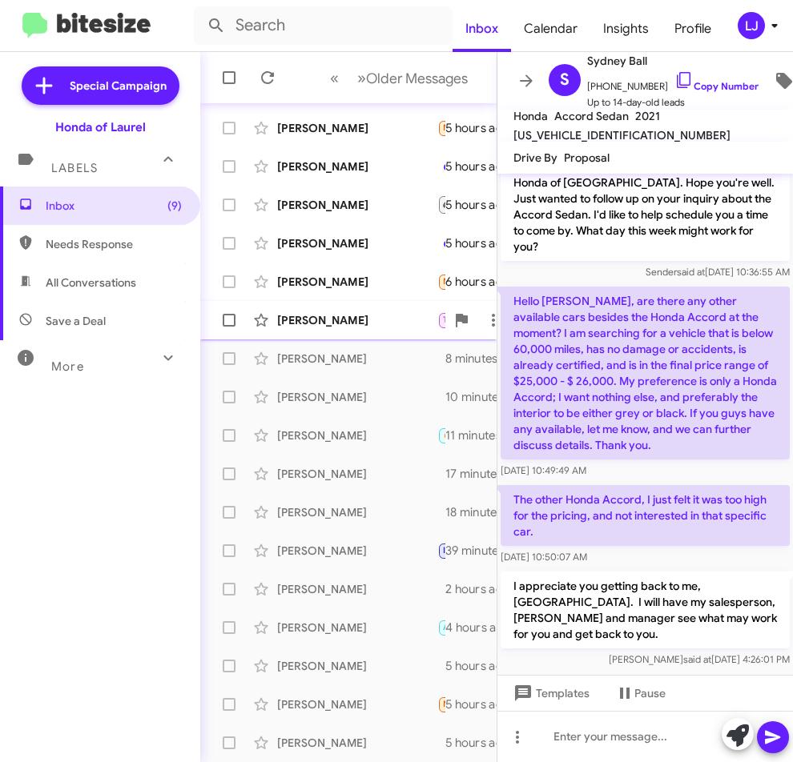
scroll to position [0, 0]
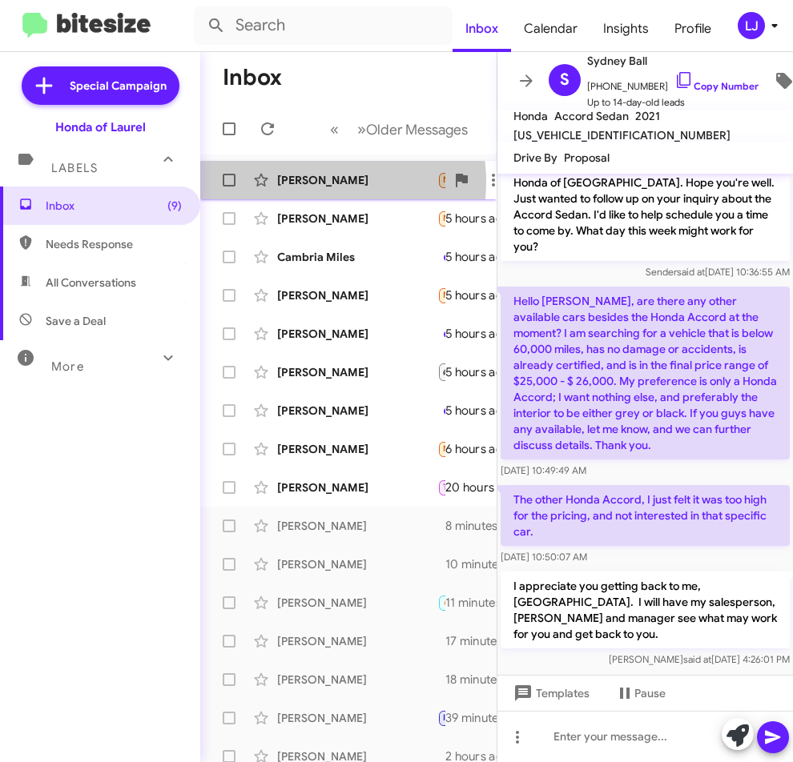
click at [320, 182] on div "[PERSON_NAME]" at bounding box center [357, 180] width 160 height 16
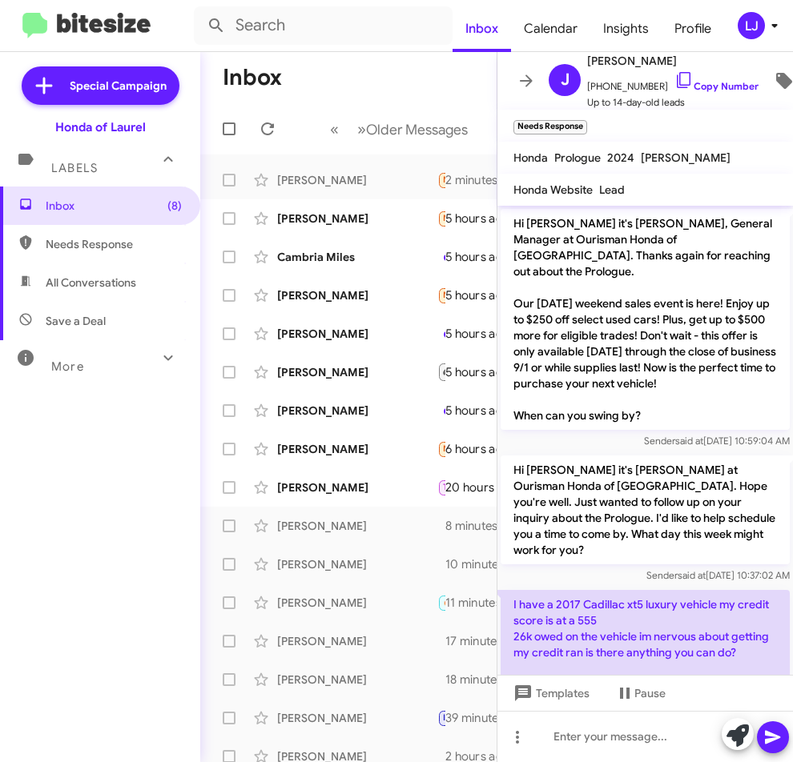
scroll to position [74, 0]
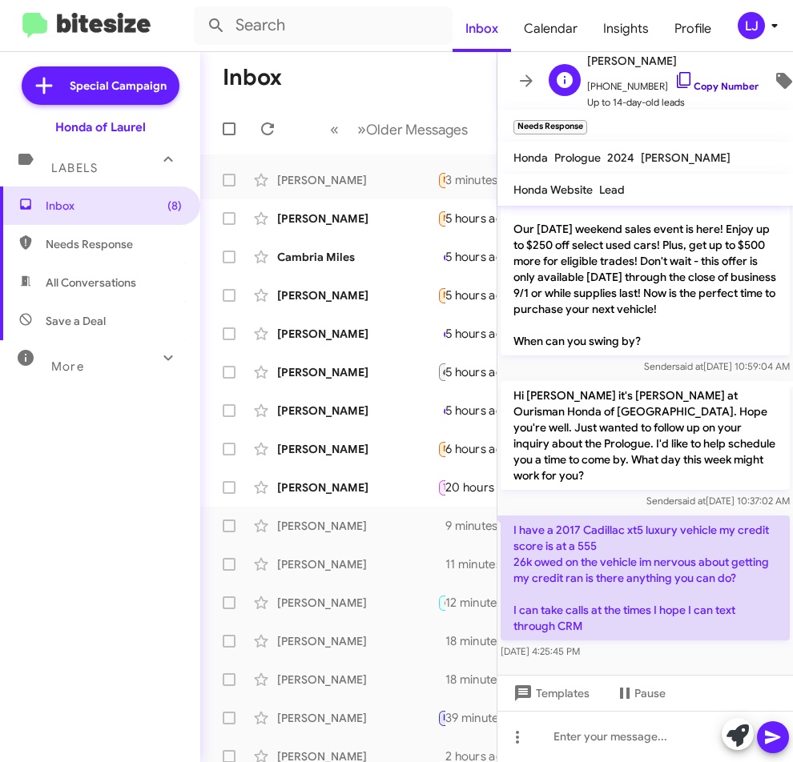
click at [707, 81] on link "Copy Number" at bounding box center [716, 86] width 84 height 12
drag, startPoint x: 513, startPoint y: 521, endPoint x: 591, endPoint y: 625, distance: 129.7
click at [591, 625] on p "I have a 2017 Cadillac xt5 luxury vehicle my credit score is at a 555 26k owed …" at bounding box center [645, 578] width 289 height 125
copy p "I have a 2017 Cadillac xt5 luxury vehicle my credit score is at a 555 26k owed …"
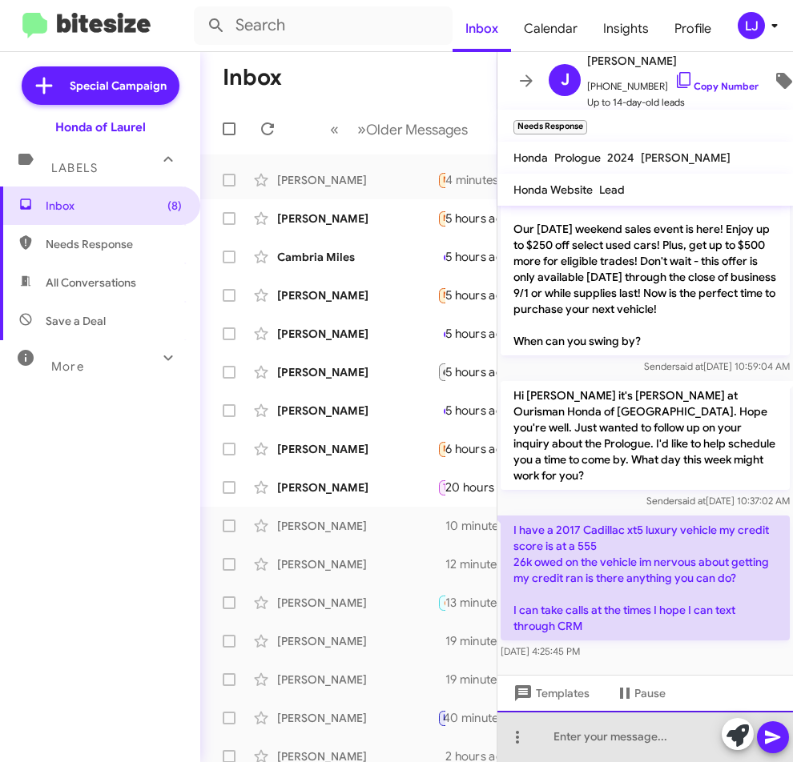
click at [559, 742] on div at bounding box center [645, 736] width 296 height 51
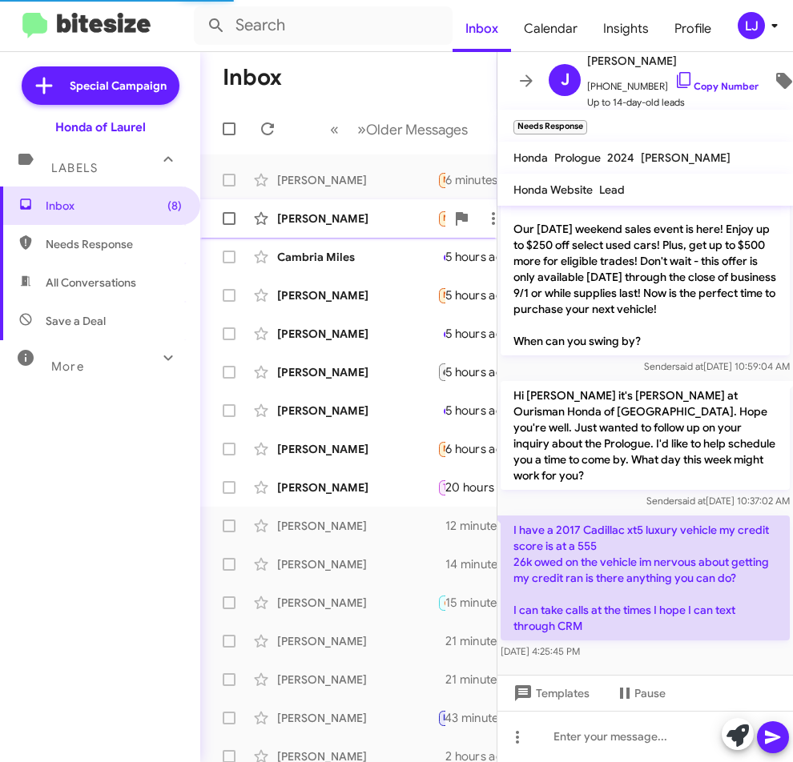
click at [328, 228] on div "Frank Hulett Needs Response Think you can help me out Adam like I said I really…" at bounding box center [348, 219] width 271 height 32
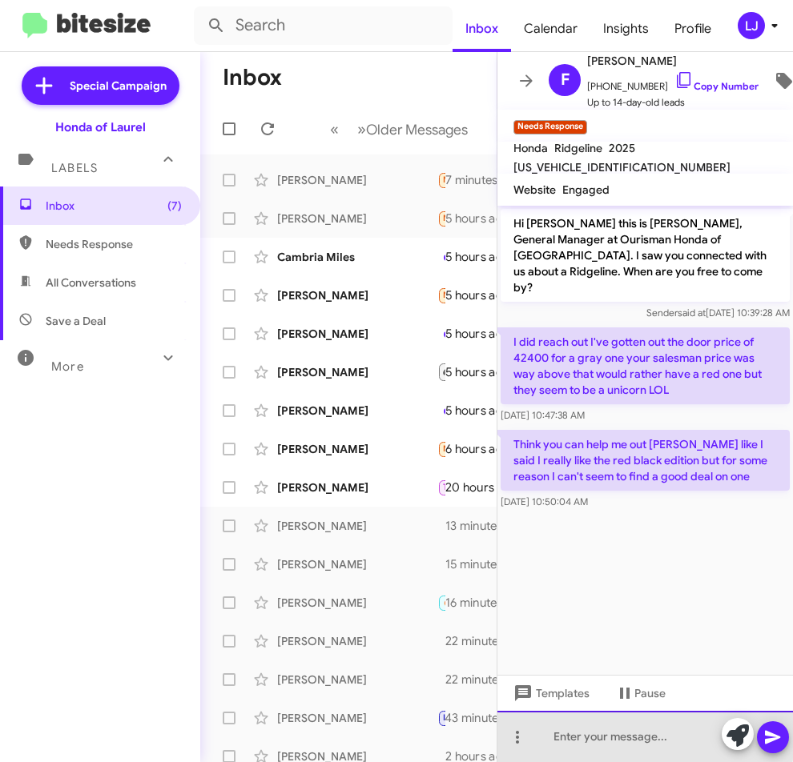
click at [553, 733] on div at bounding box center [645, 736] width 296 height 51
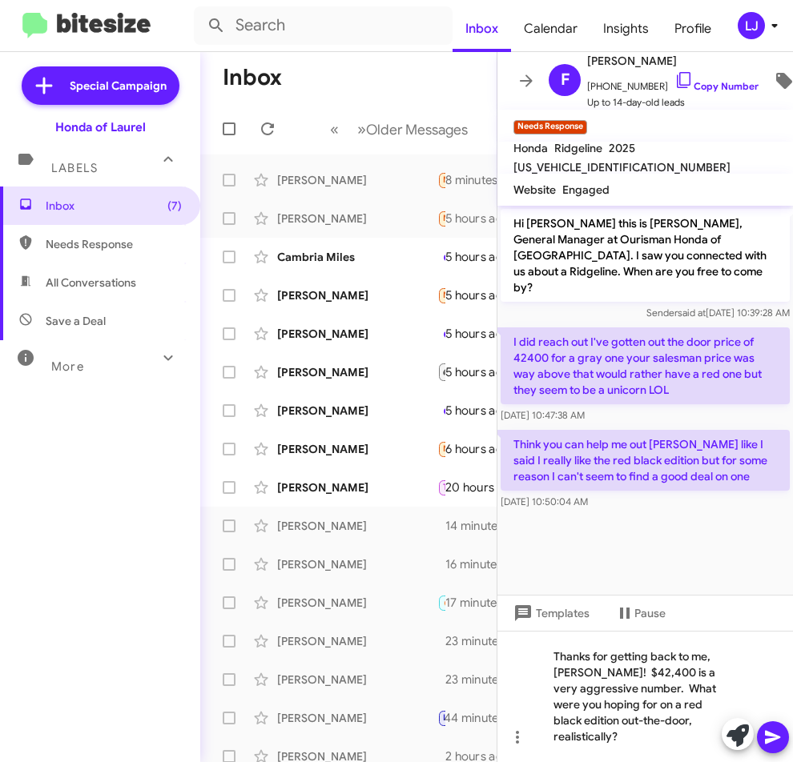
click at [778, 736] on icon at bounding box center [772, 738] width 15 height 14
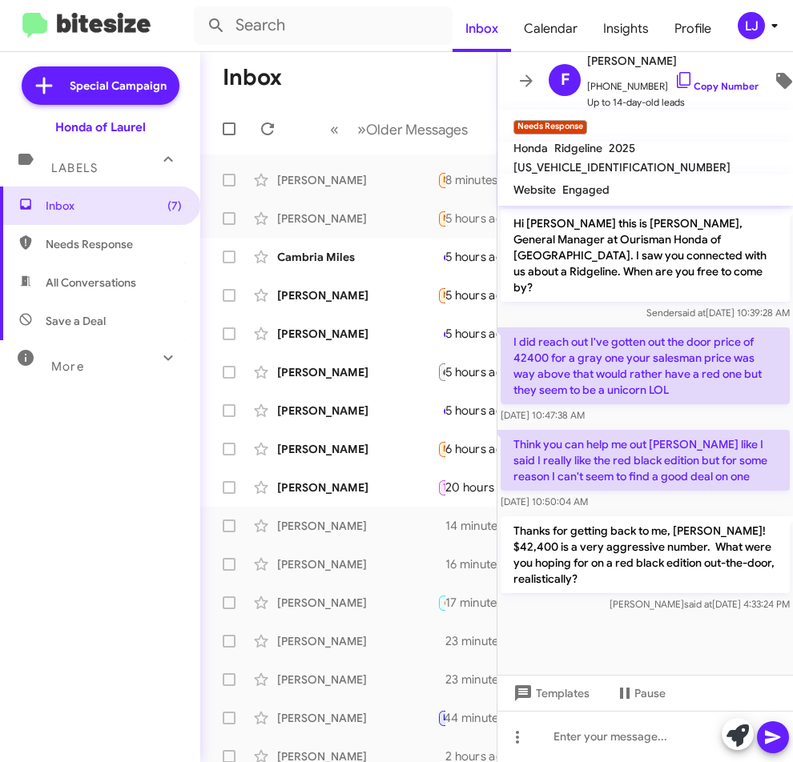
drag, startPoint x: 510, startPoint y: 324, endPoint x: 791, endPoint y: 592, distance: 388.0
click at [791, 592] on div "Hi Frank this is Adam Mendoza, General Manager at Ourisman Honda of Laurel. I s…" at bounding box center [645, 411] width 296 height 410
copy div "I did reach out I've gotten out the door price of 42400 for a gray one your sal…"
click at [625, 740] on div at bounding box center [645, 736] width 296 height 51
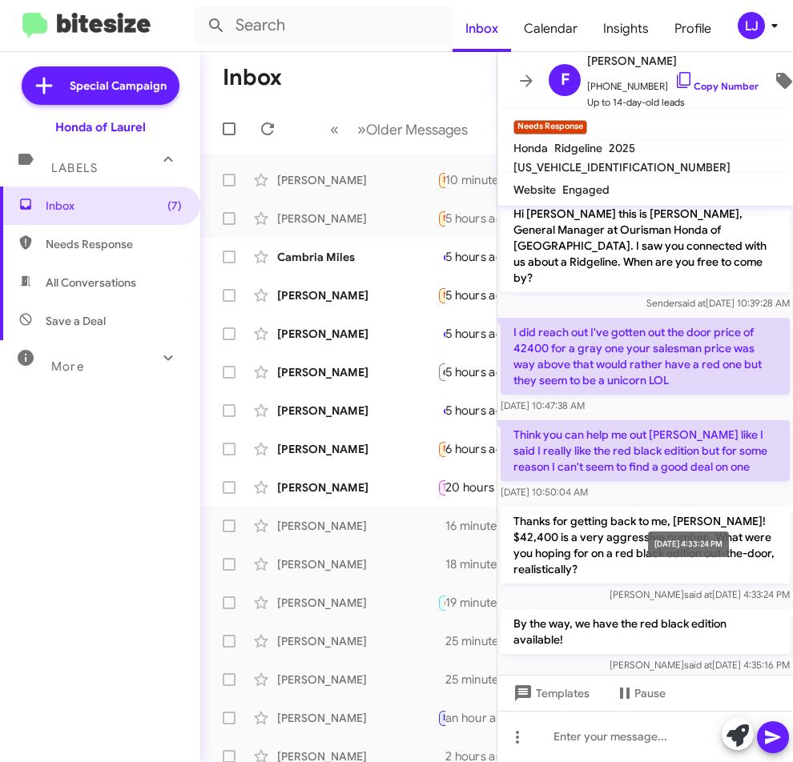
scroll to position [15, 0]
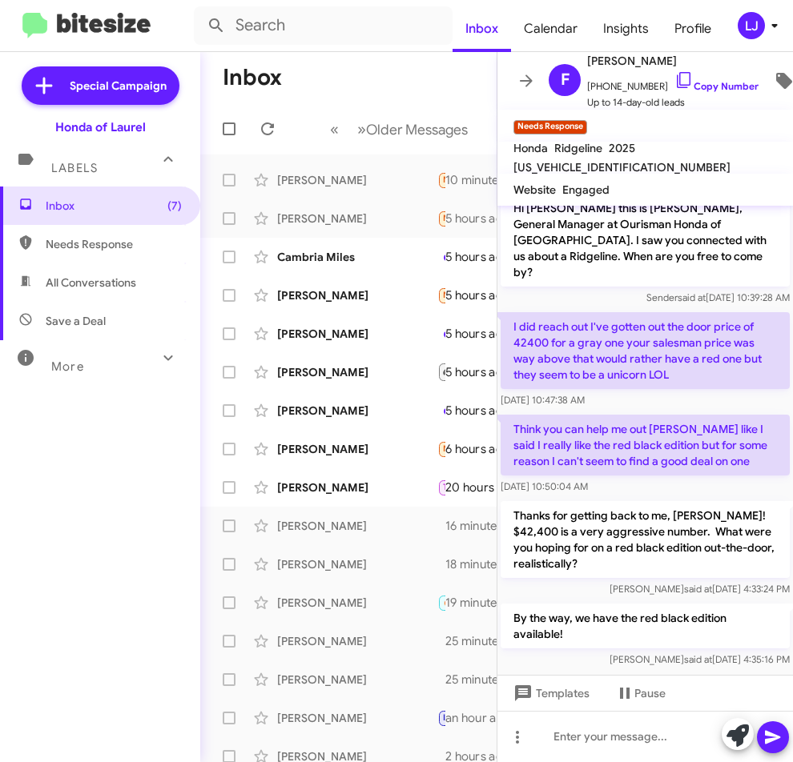
drag, startPoint x: 512, startPoint y: 327, endPoint x: 788, endPoint y: 673, distance: 442.8
click at [788, 673] on cdk-virtual-scroll-viewport "Hi Frank this is Adam Mendoza, General Manager at Ourisman Honda of Laurel. I s…" at bounding box center [645, 440] width 296 height 469
copy div "I did reach out I've gotten out the door price of 42400 for a gray one your sal…"
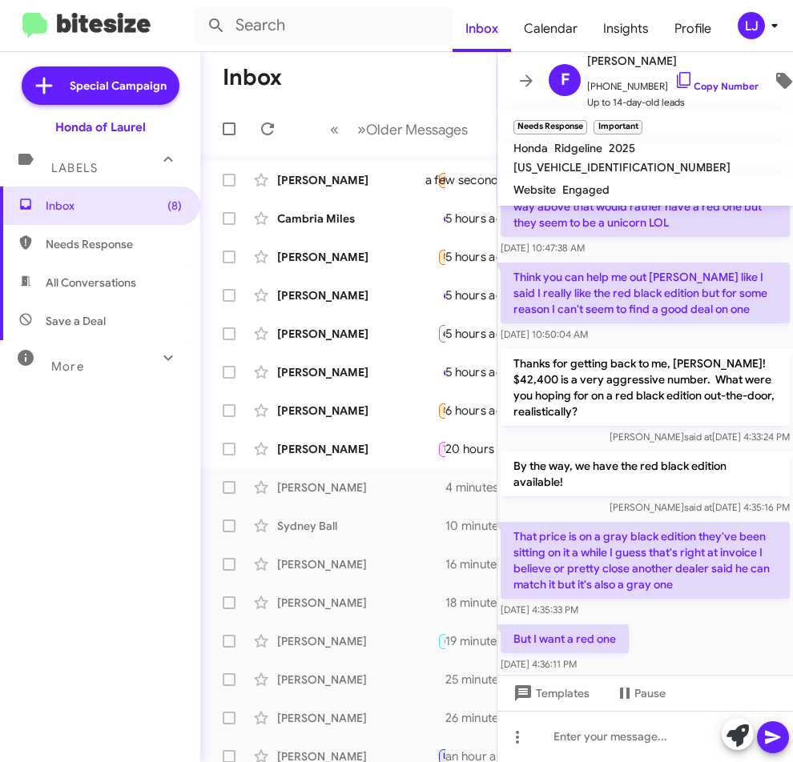
scroll to position [180, 0]
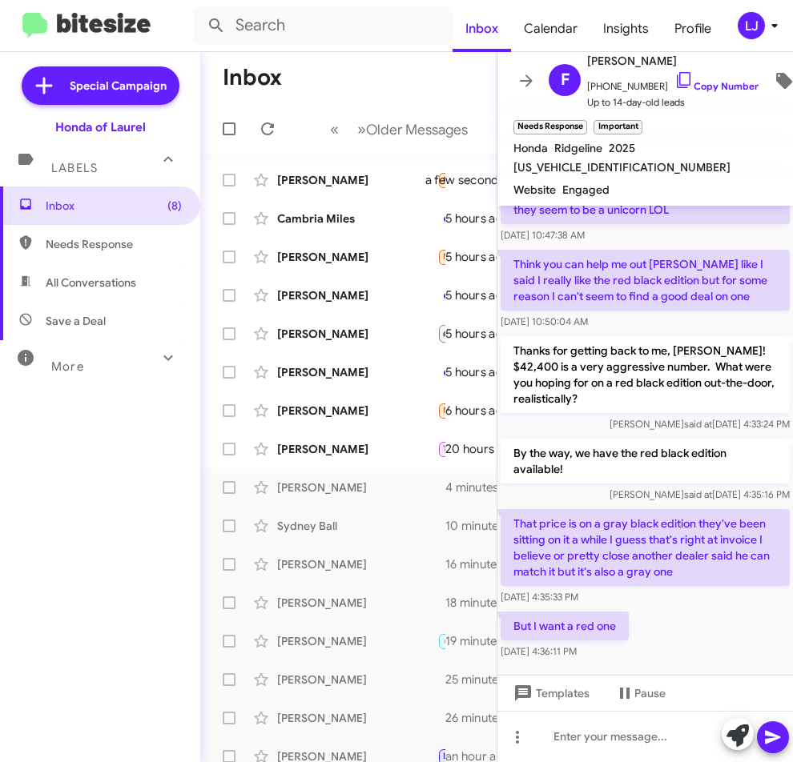
click at [682, 589] on div "[DATE] 4:35:33 PM" at bounding box center [645, 597] width 289 height 16
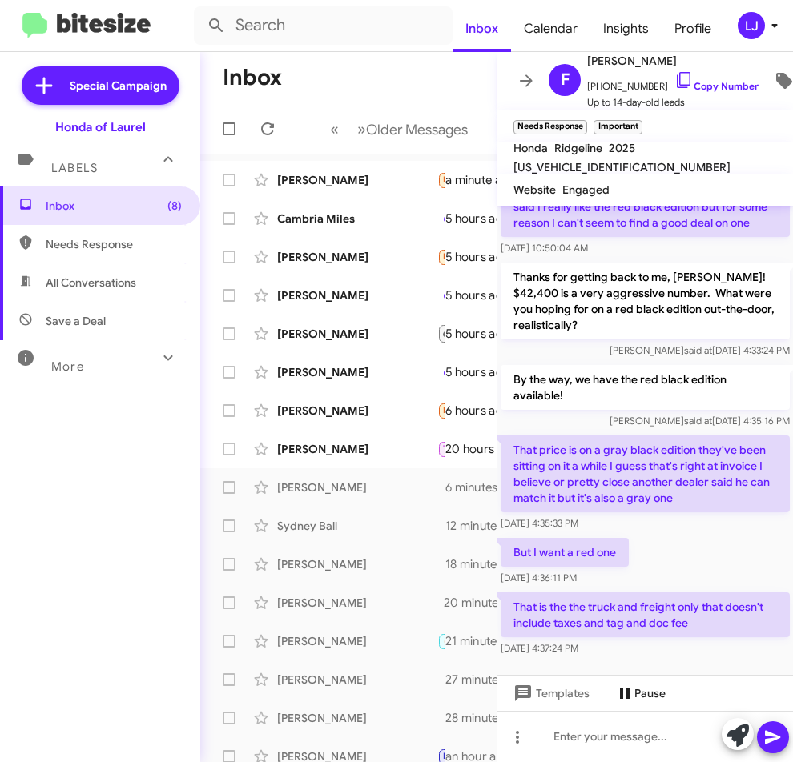
scroll to position [255, 0]
click at [571, 734] on div at bounding box center [645, 736] width 296 height 51
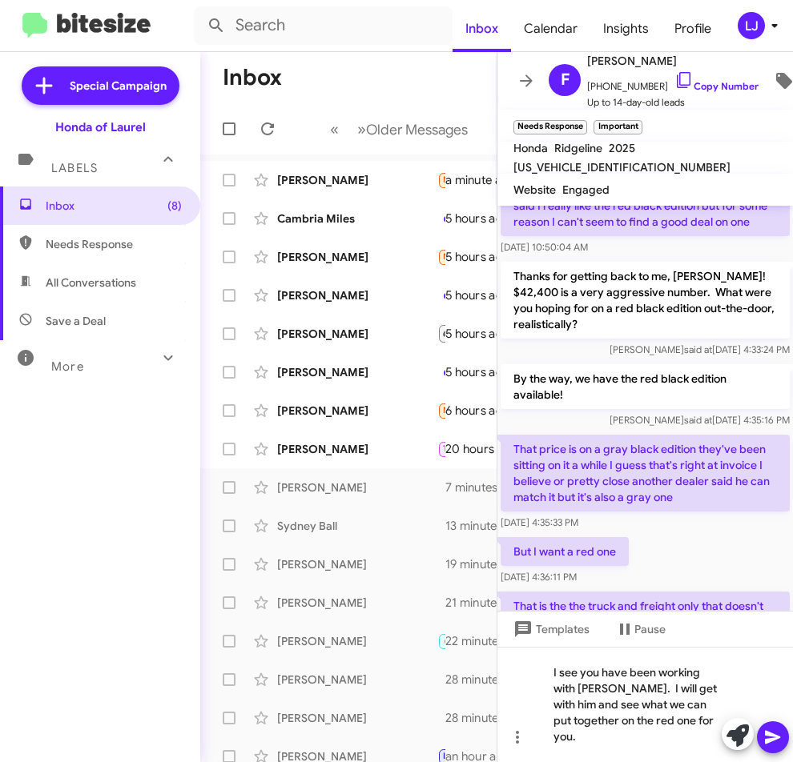
click at [777, 737] on icon at bounding box center [772, 738] width 15 height 14
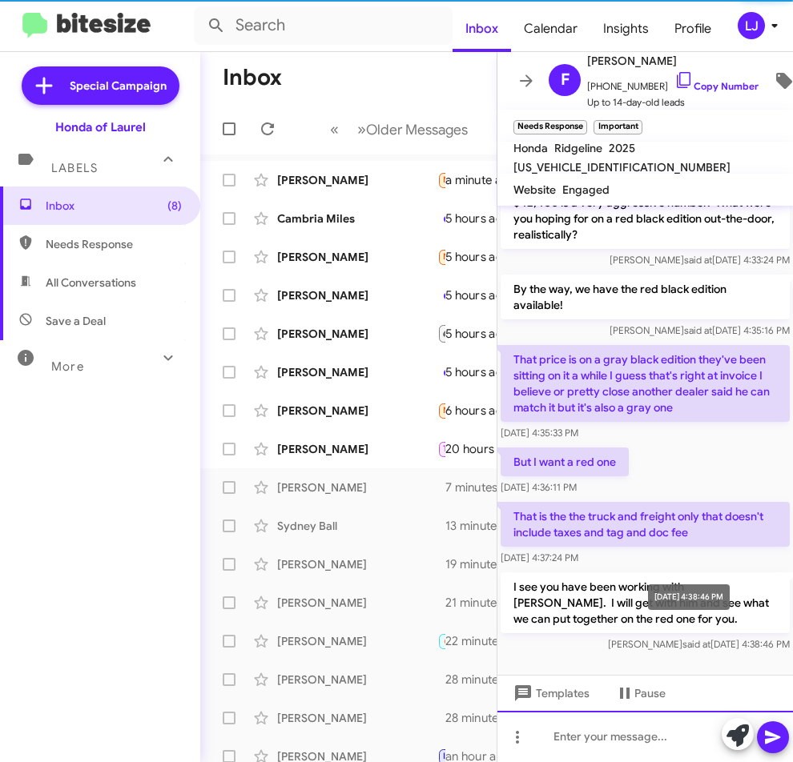
scroll to position [345, 0]
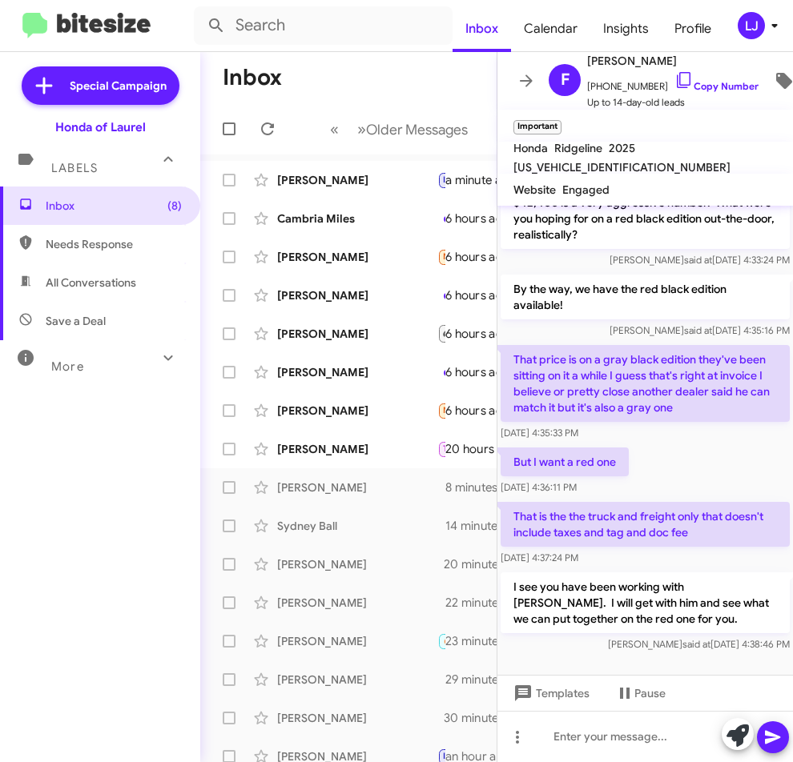
scroll to position [345, 0]
click at [356, 175] on div "[PERSON_NAME]" at bounding box center [357, 180] width 160 height 16
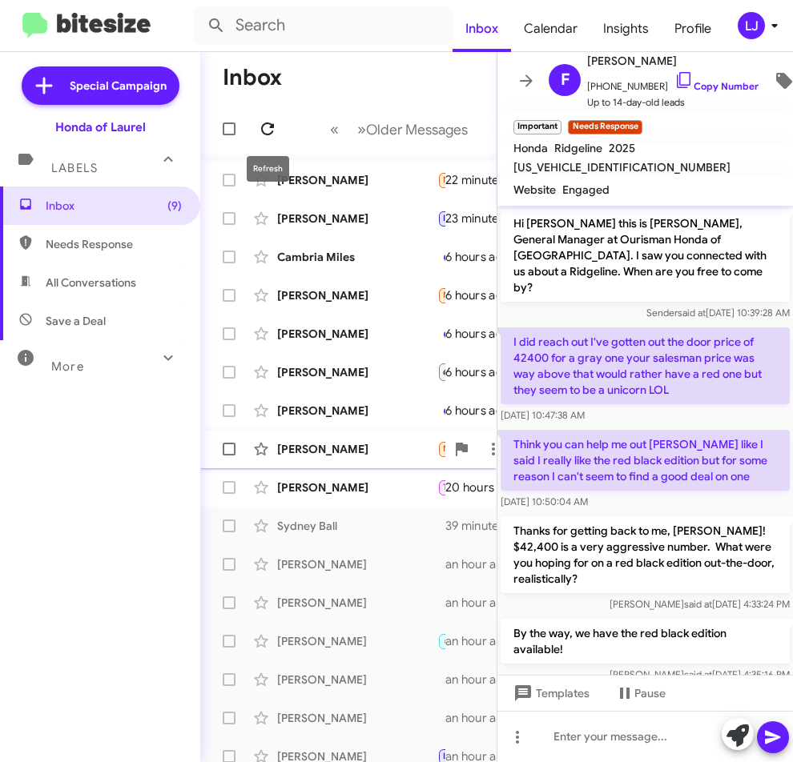
click at [270, 127] on icon at bounding box center [267, 129] width 13 height 13
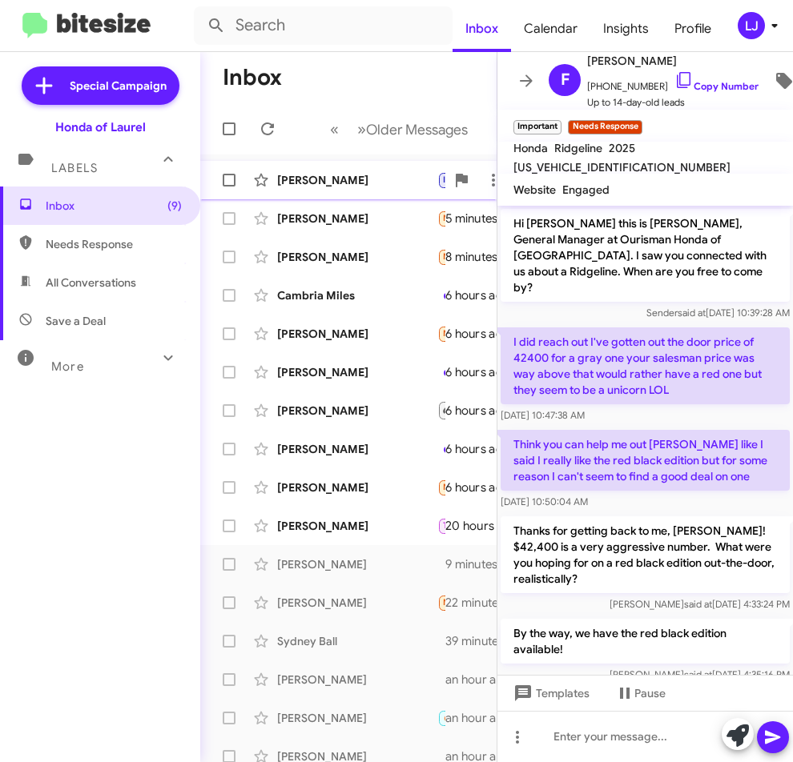
click at [316, 175] on div "[PERSON_NAME]" at bounding box center [357, 180] width 160 height 16
